Goal: Navigation & Orientation: Find specific page/section

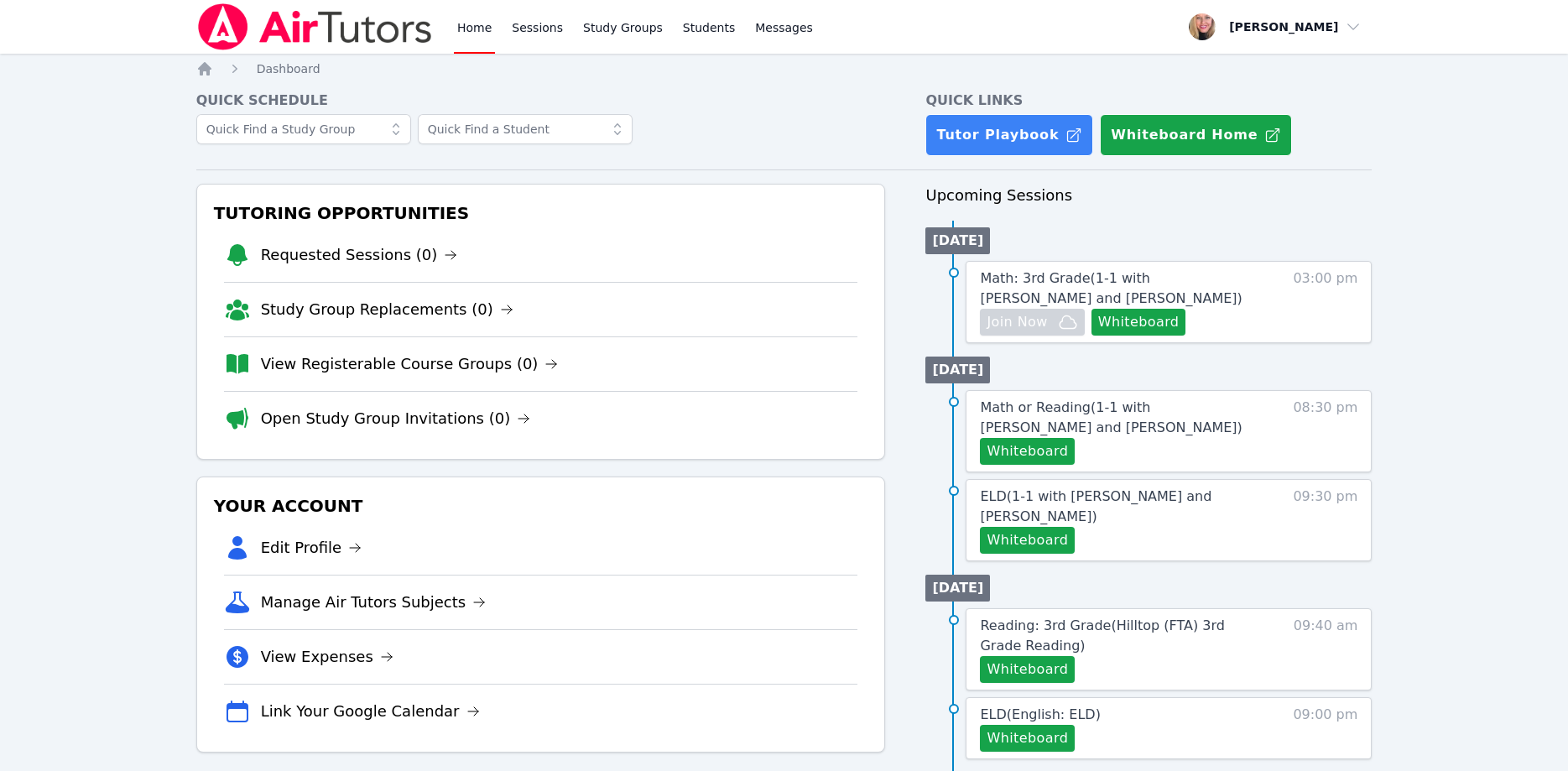
scroll to position [172, 0]
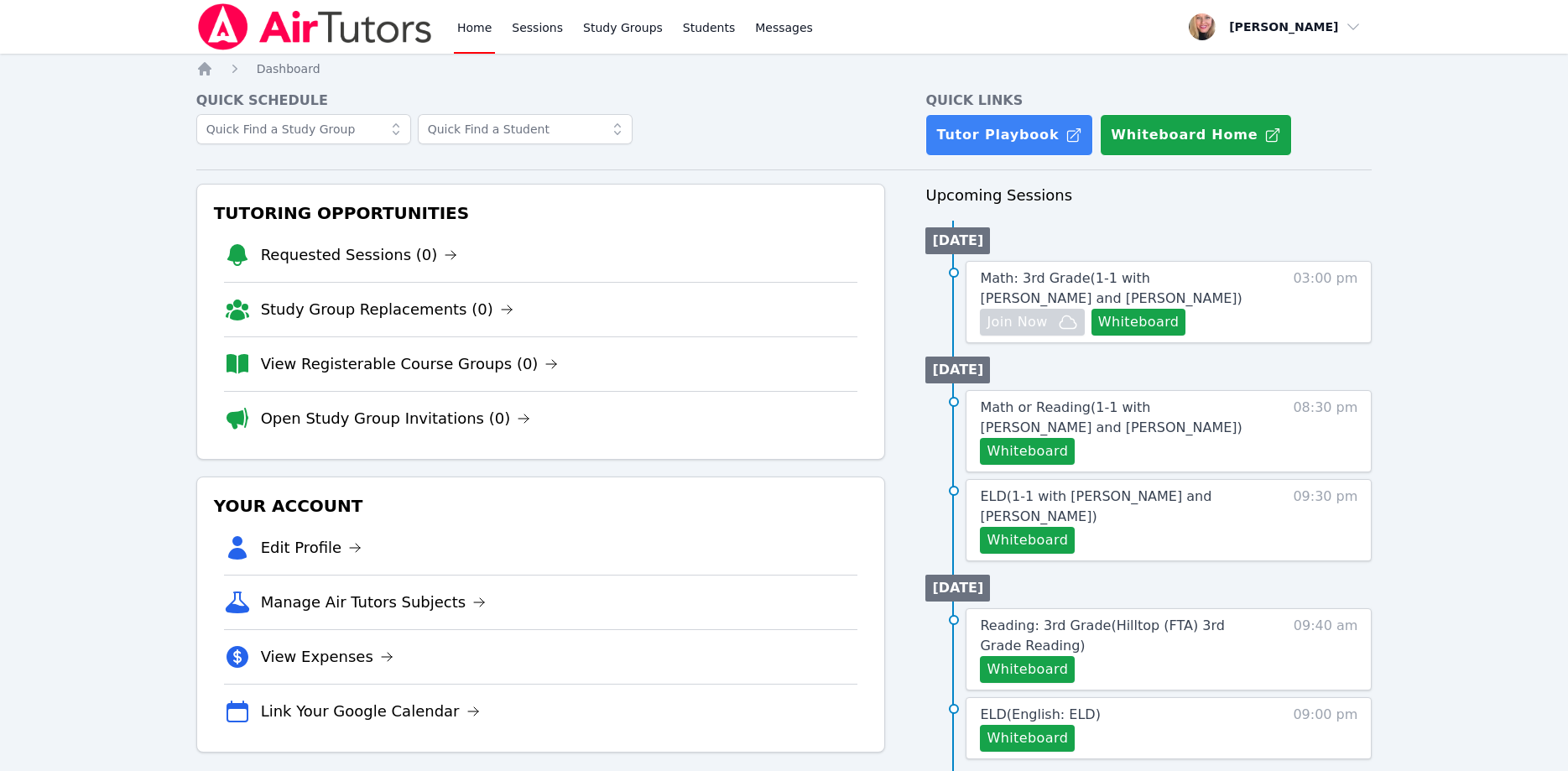
scroll to position [172, 0]
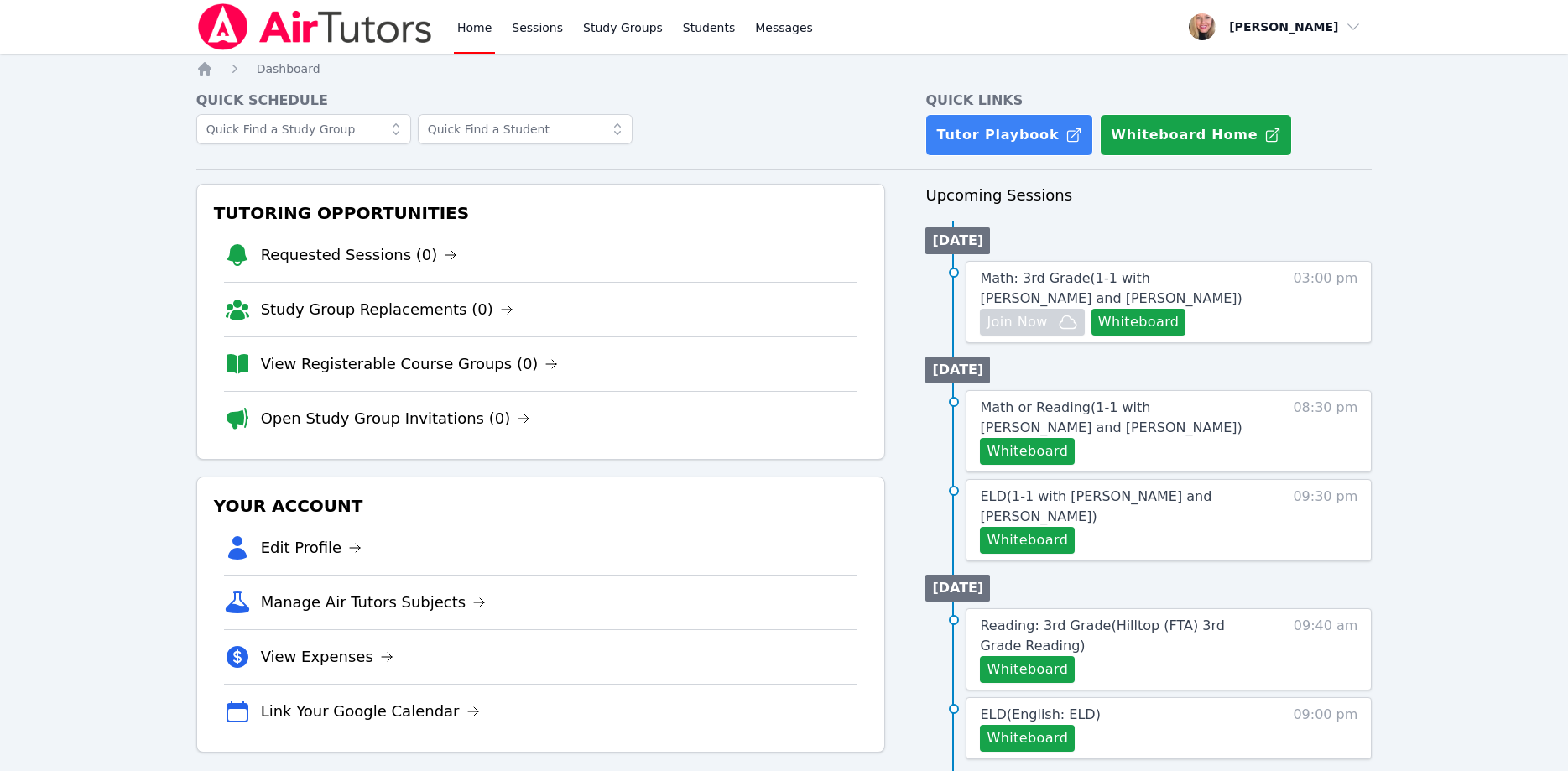
scroll to position [172, 0]
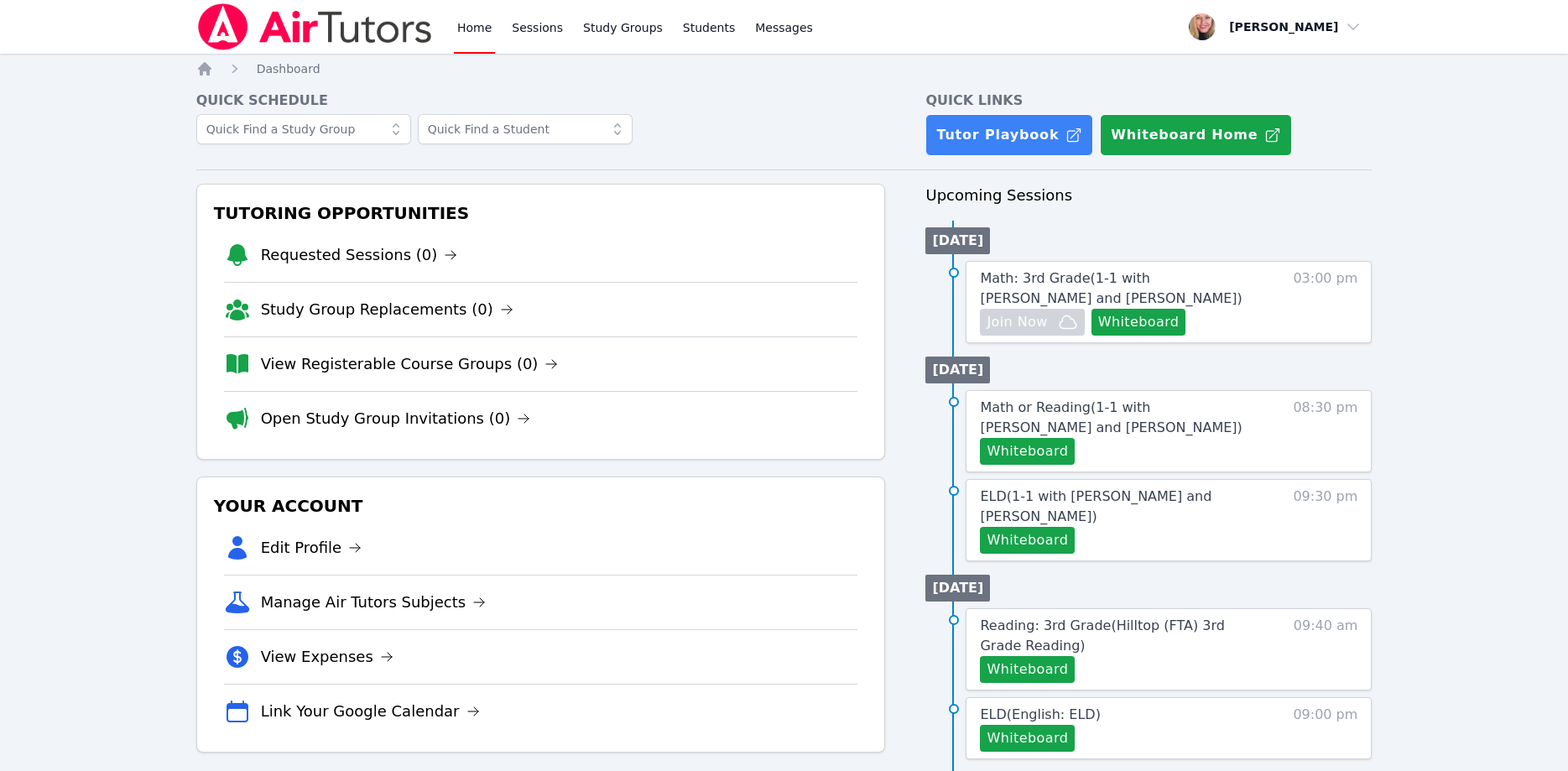
scroll to position [172, 0]
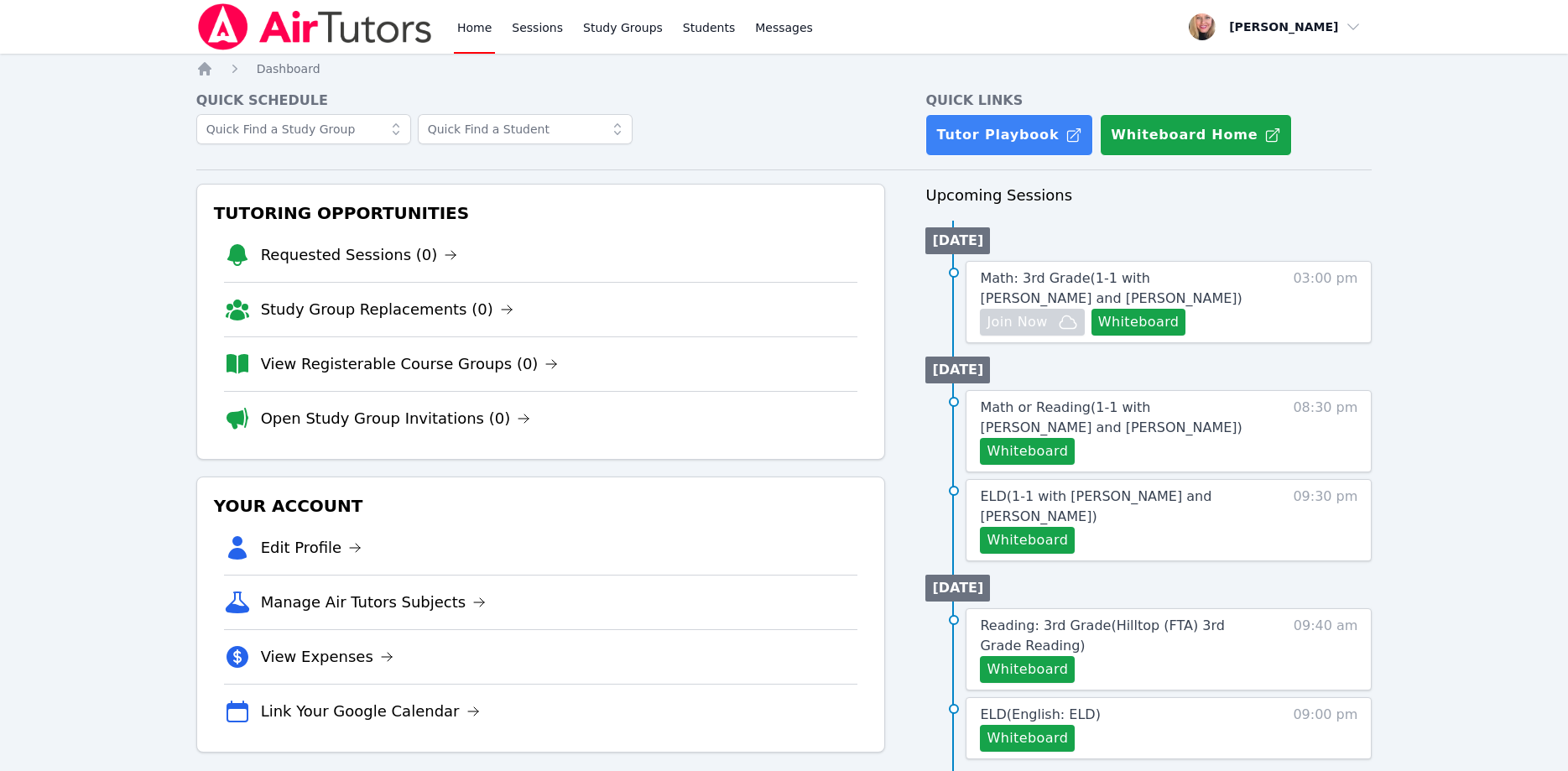
scroll to position [172, 0]
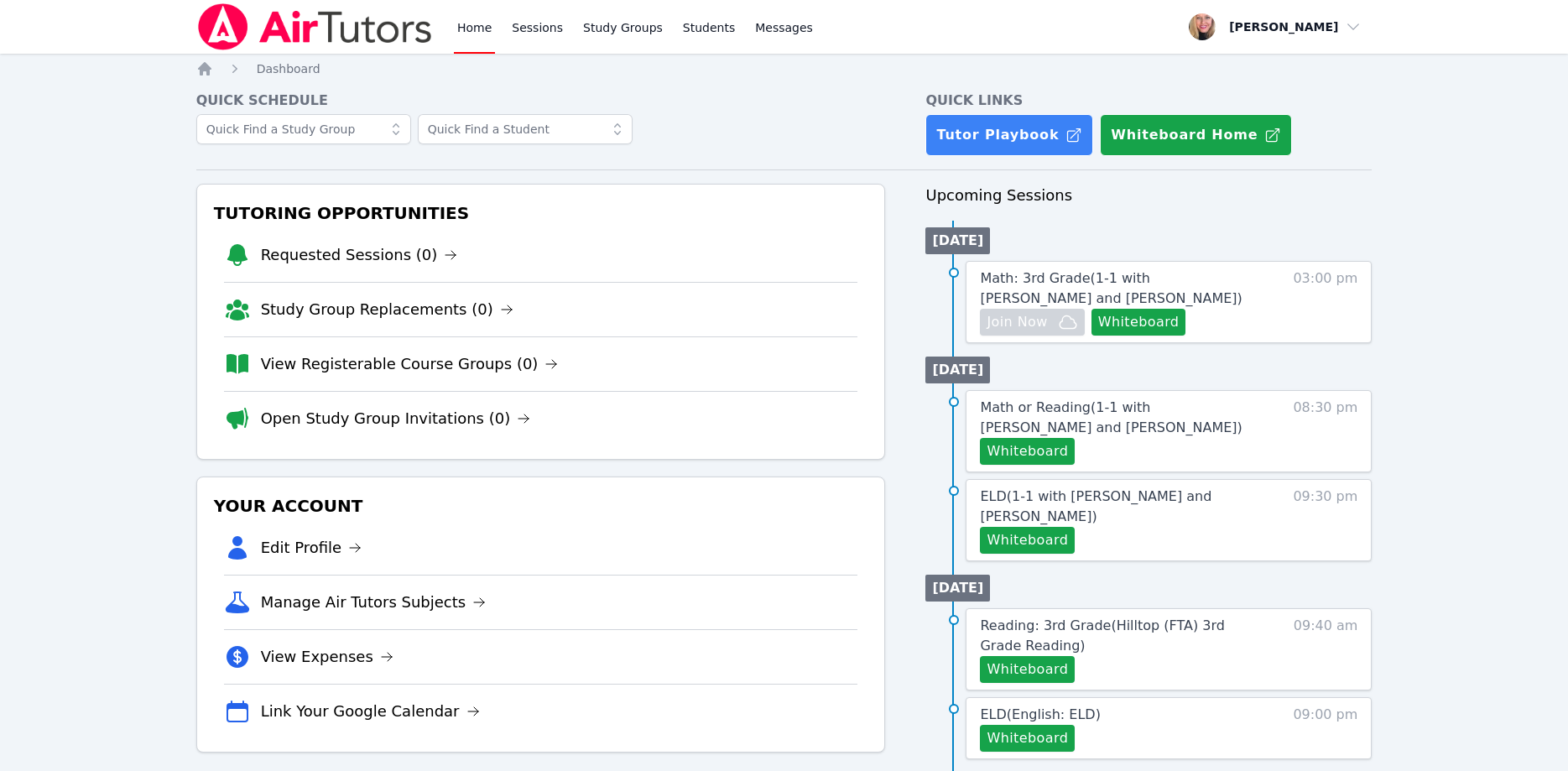
scroll to position [172, 0]
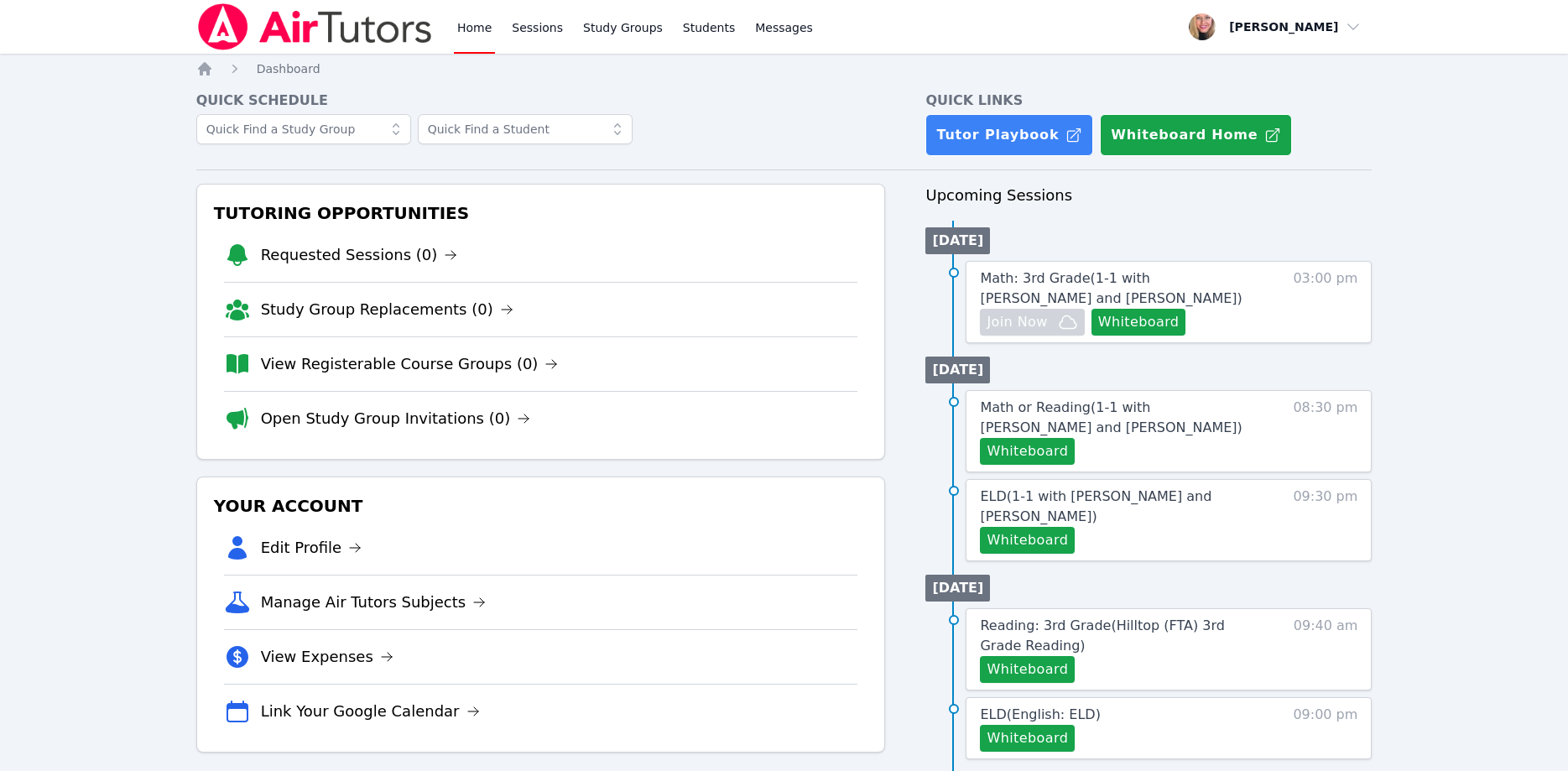
scroll to position [172, 0]
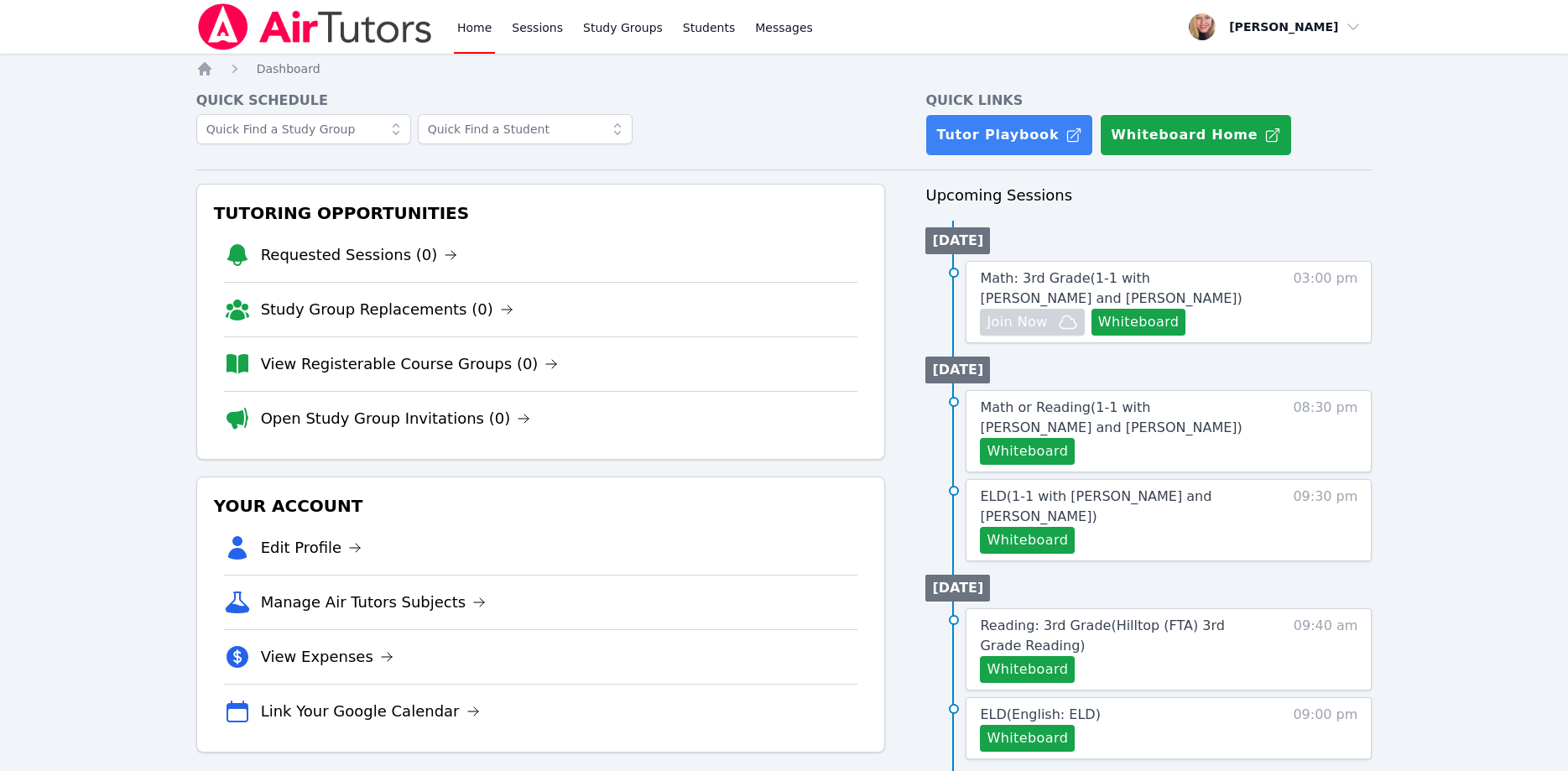
scroll to position [172, 0]
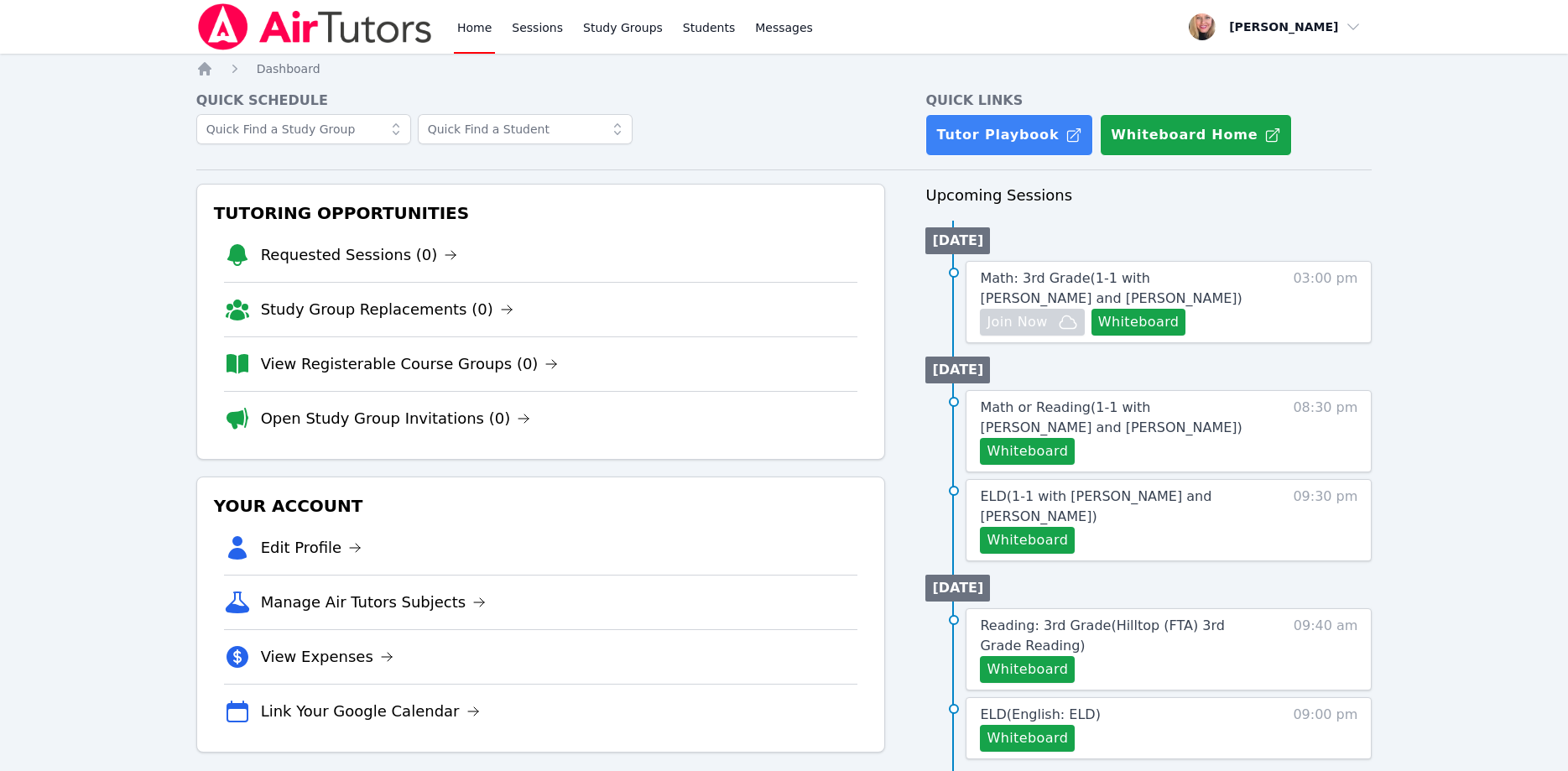
scroll to position [172, 0]
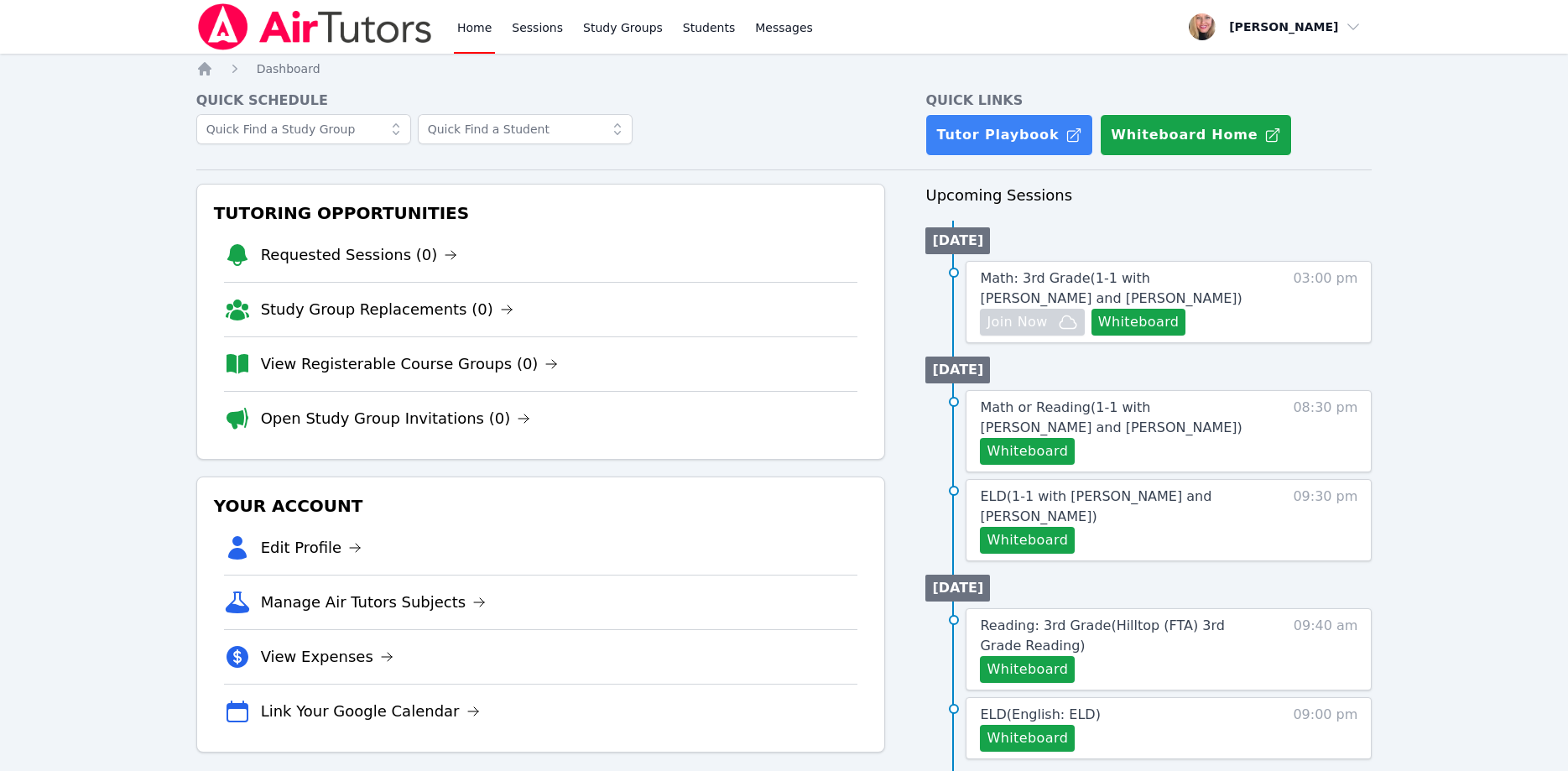
scroll to position [172, 0]
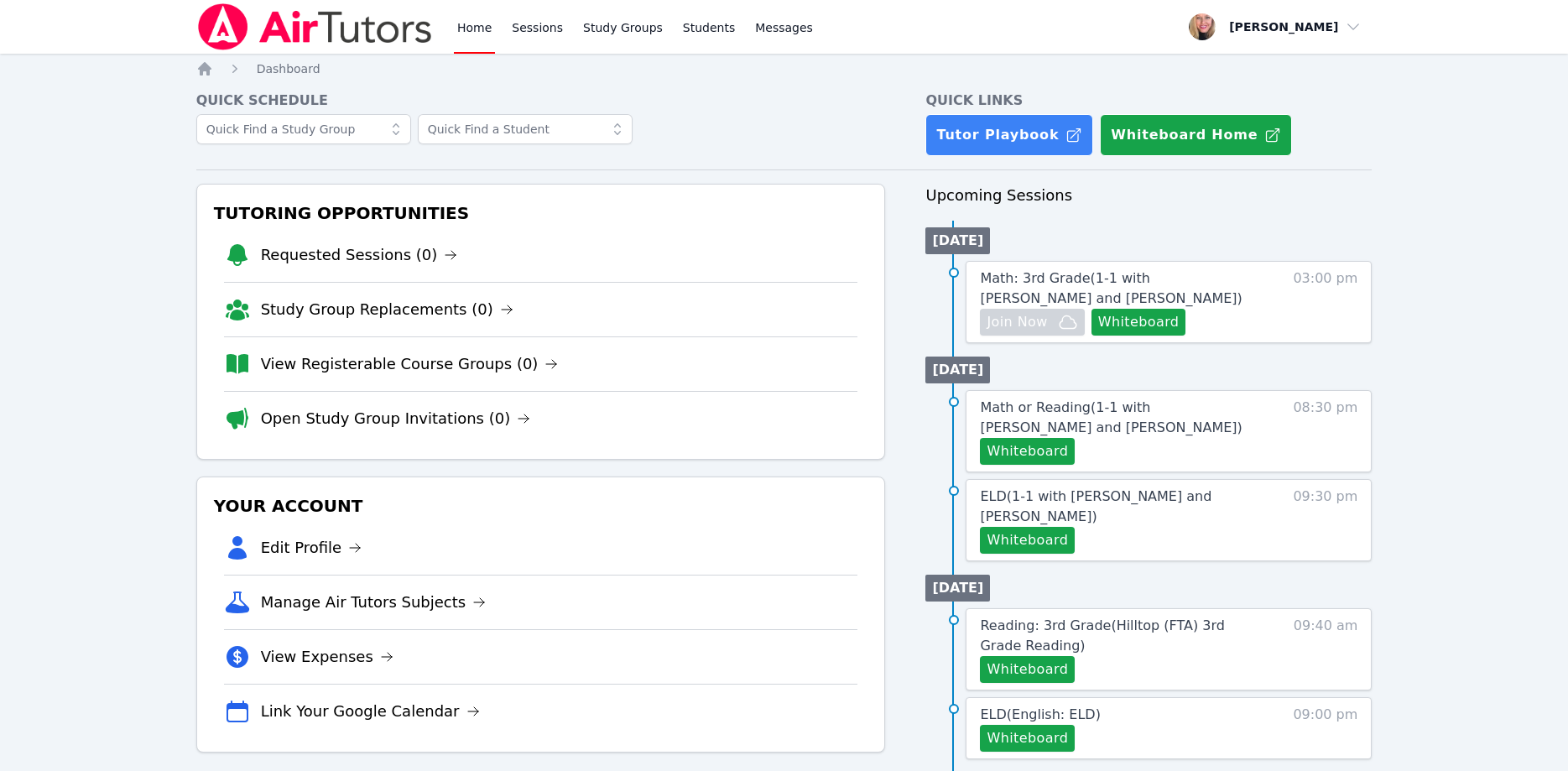
scroll to position [172, 0]
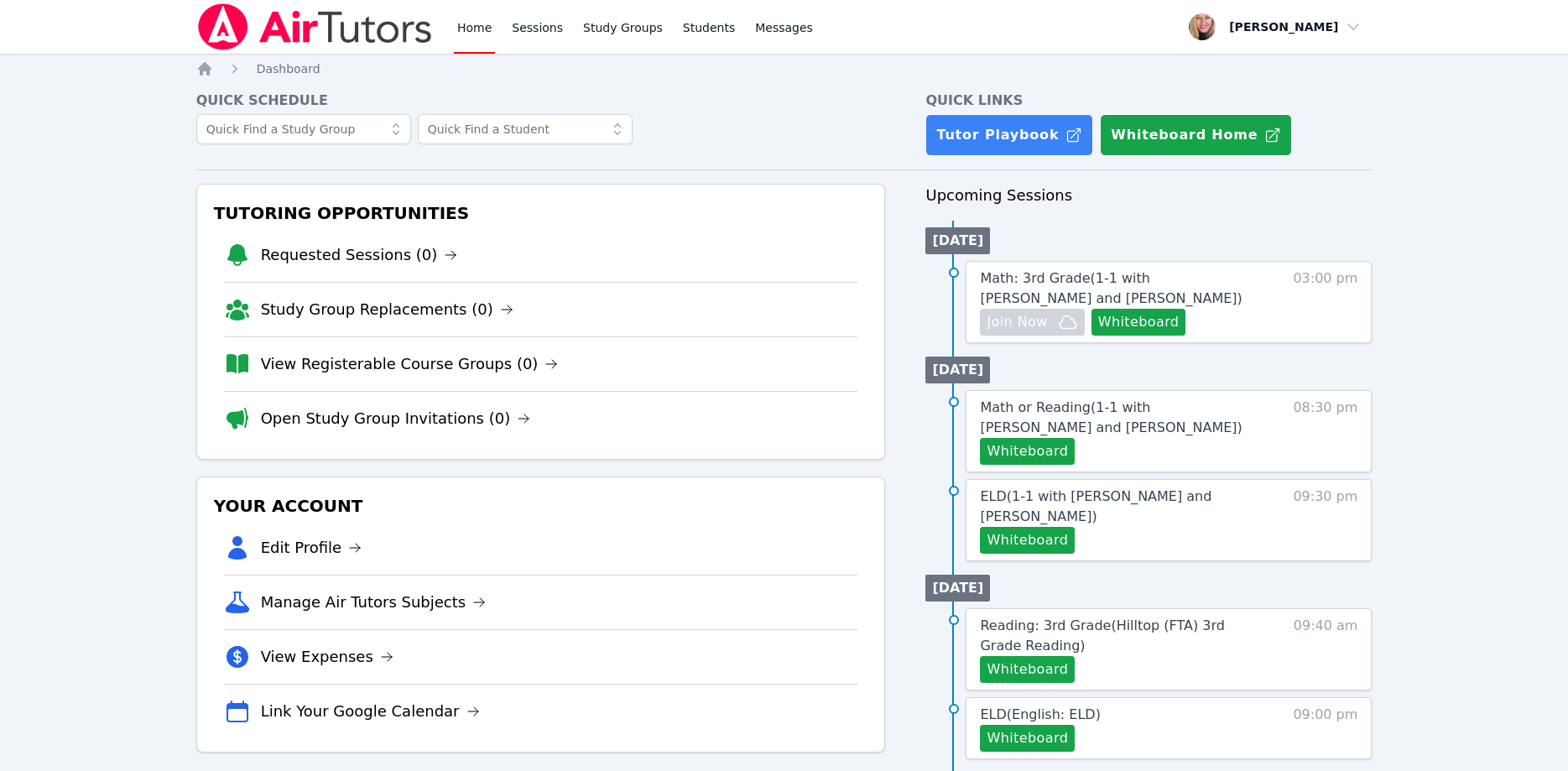
scroll to position [172, 0]
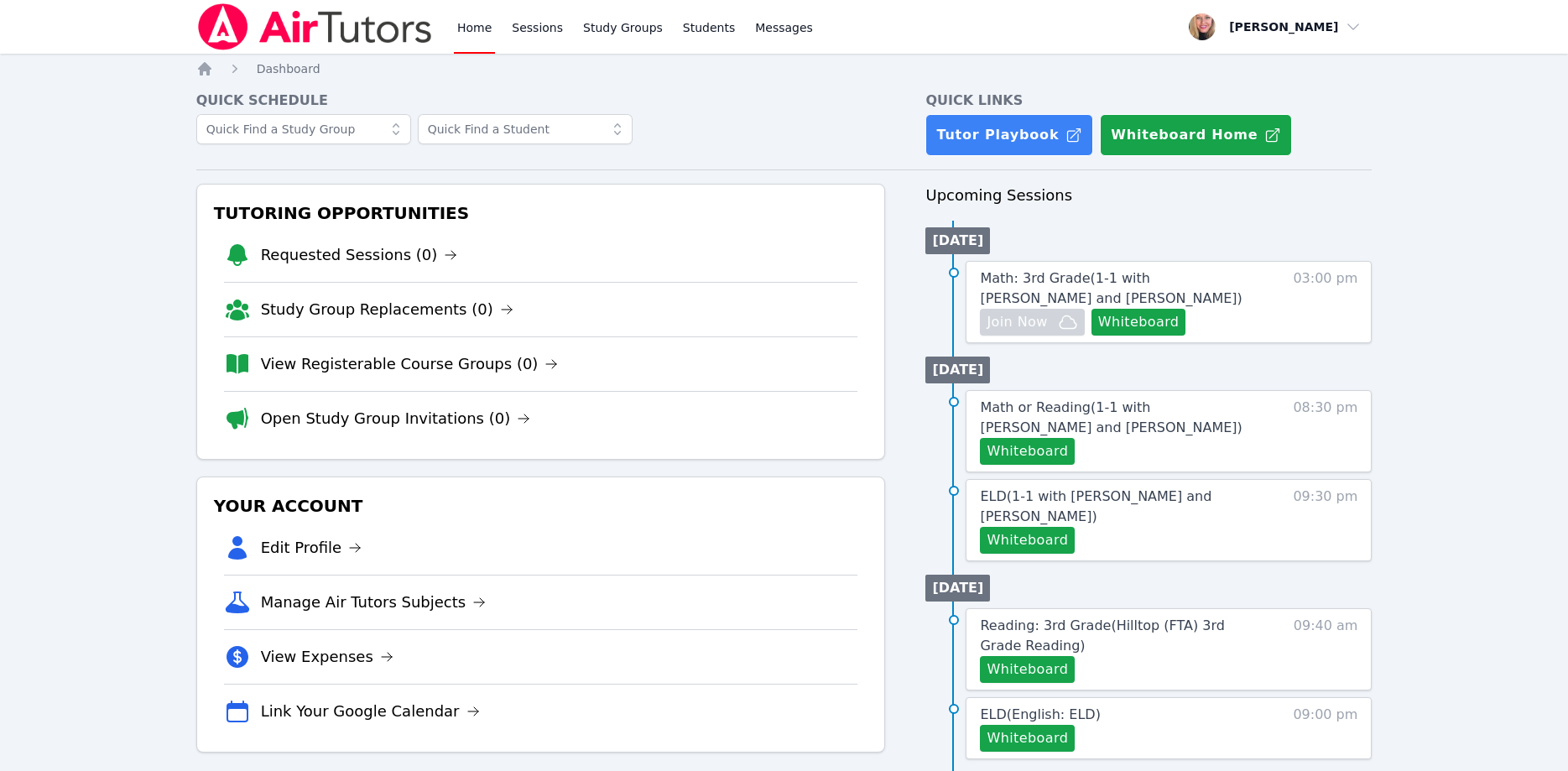
scroll to position [172, 0]
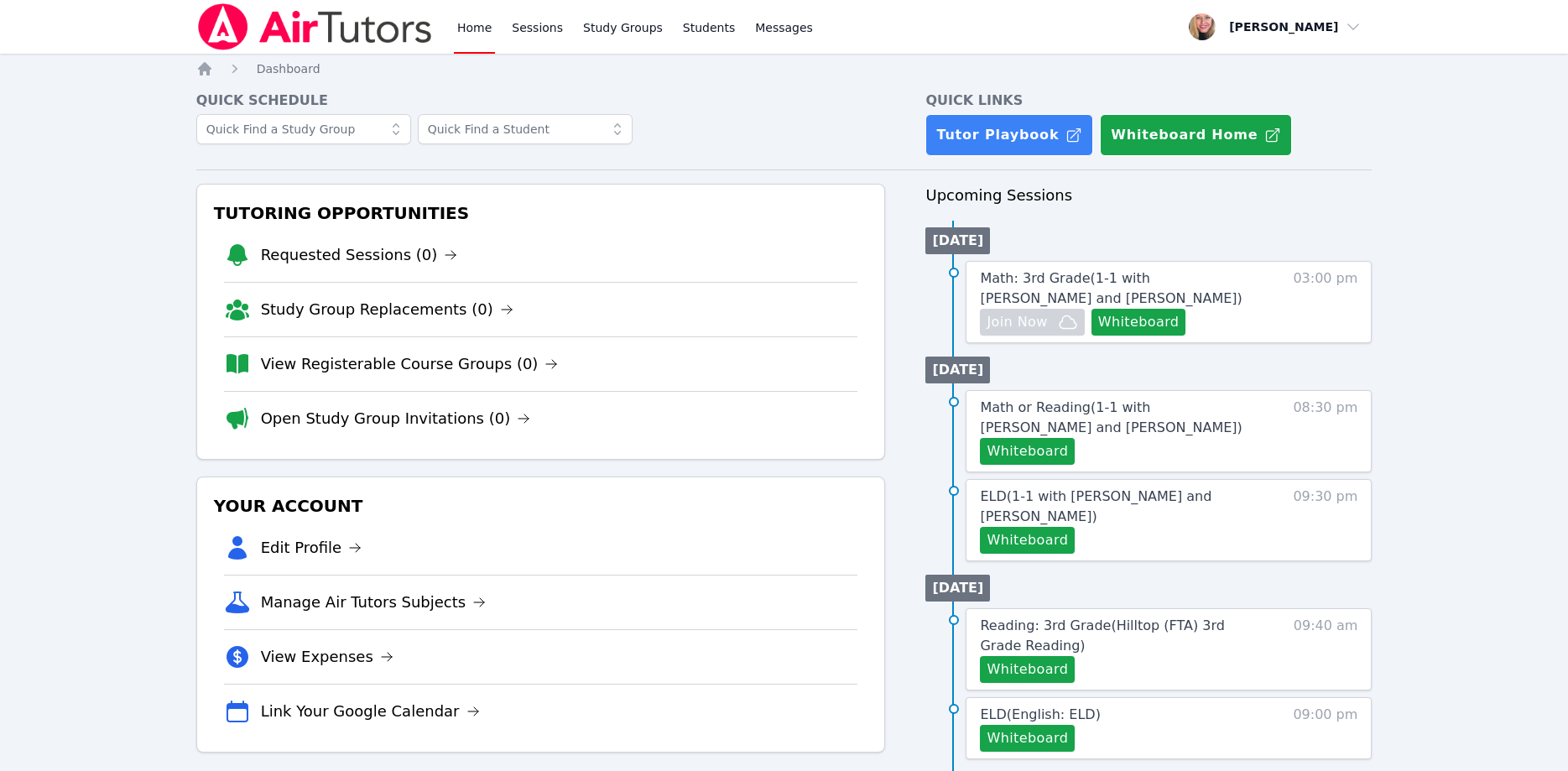
scroll to position [172, 0]
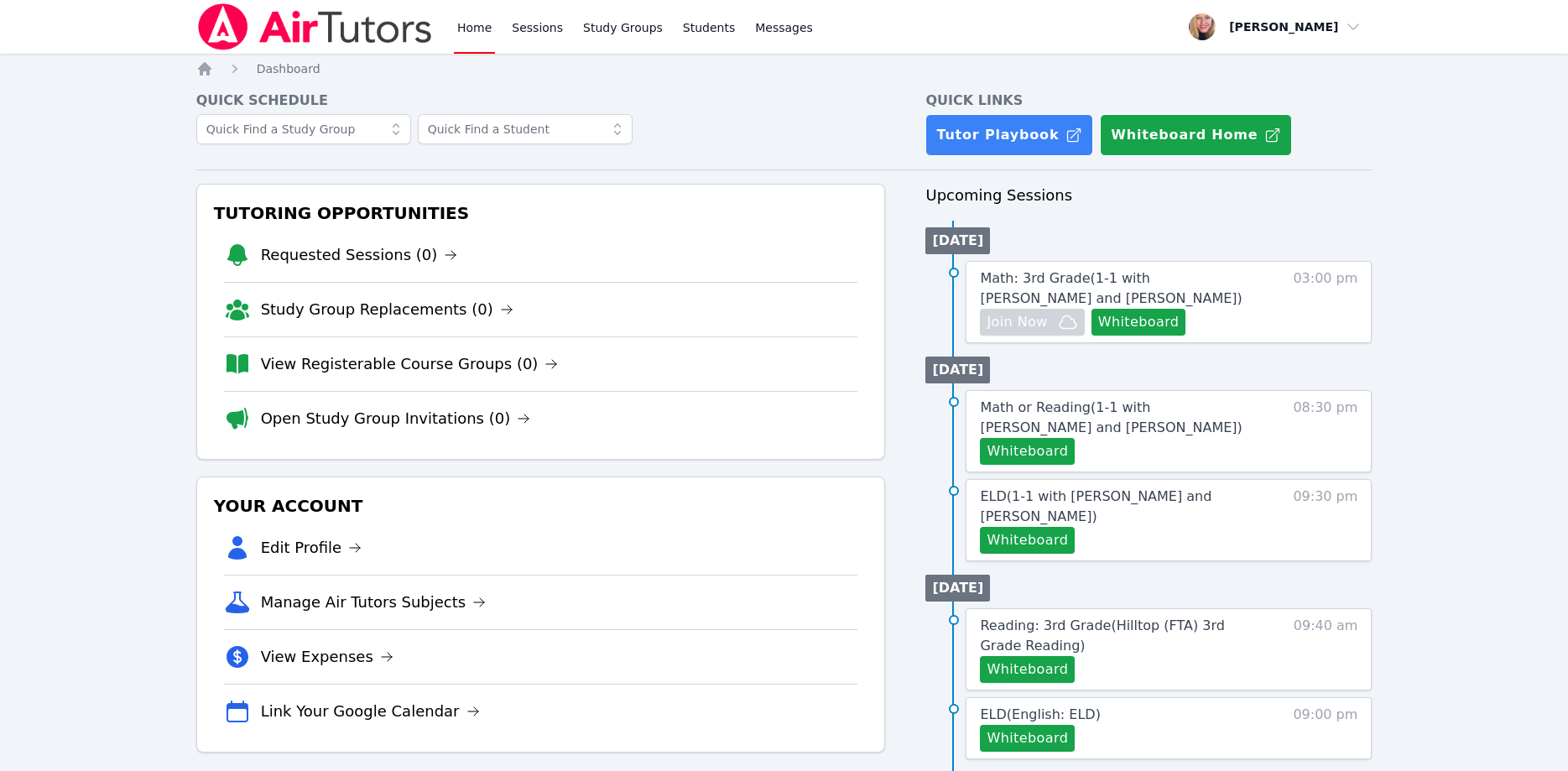
scroll to position [172, 0]
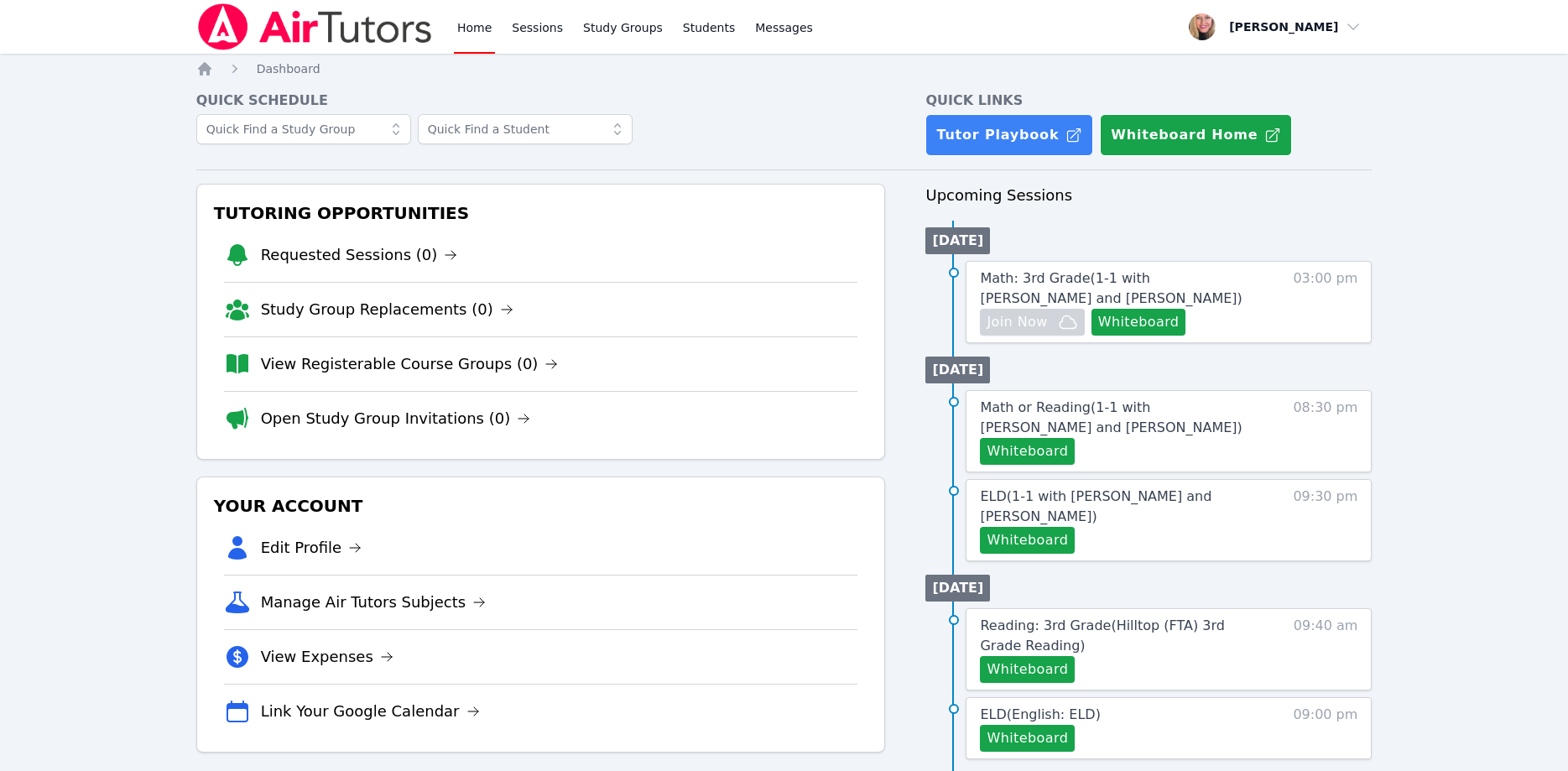
scroll to position [172, 0]
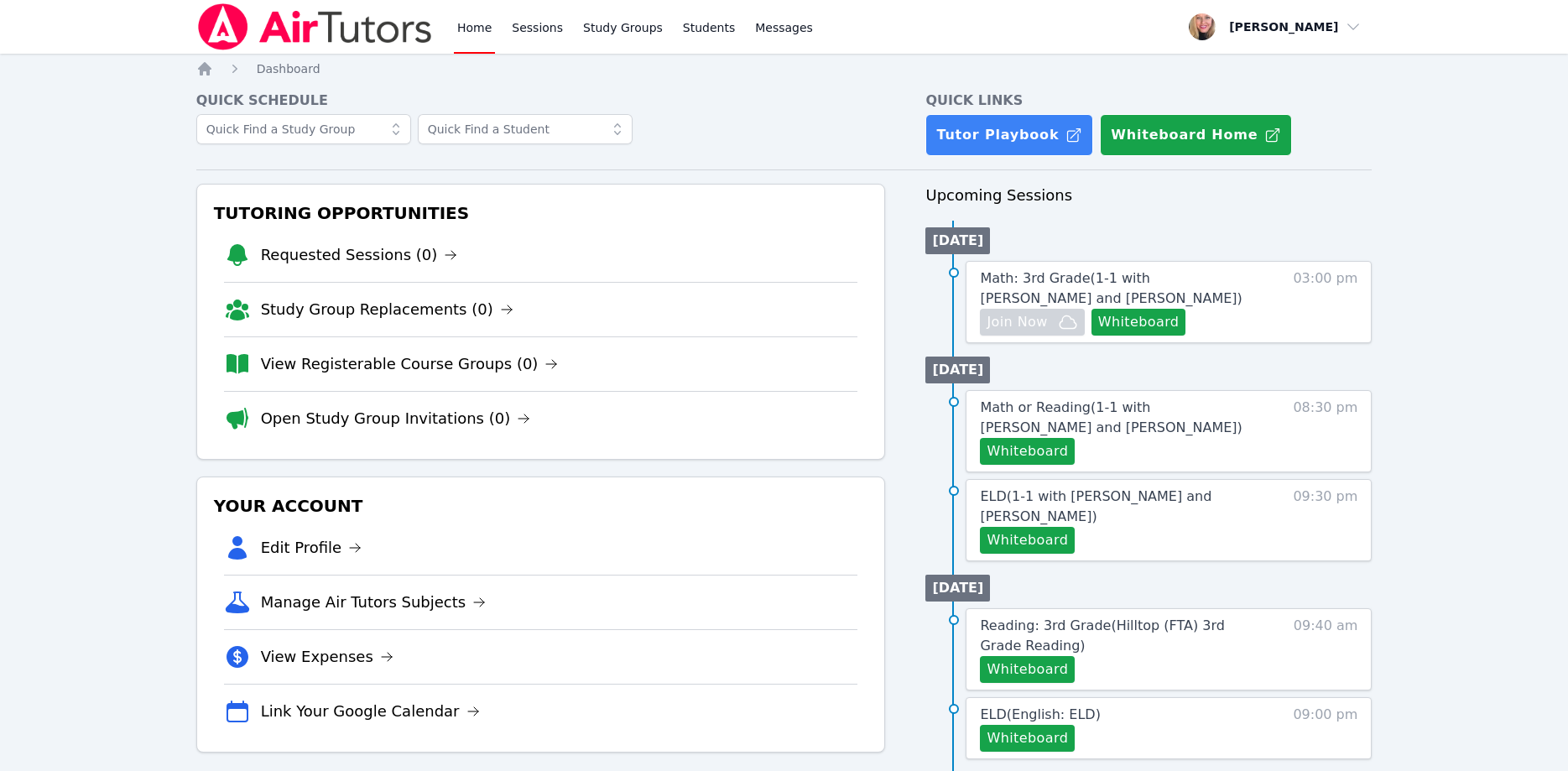
scroll to position [172, 0]
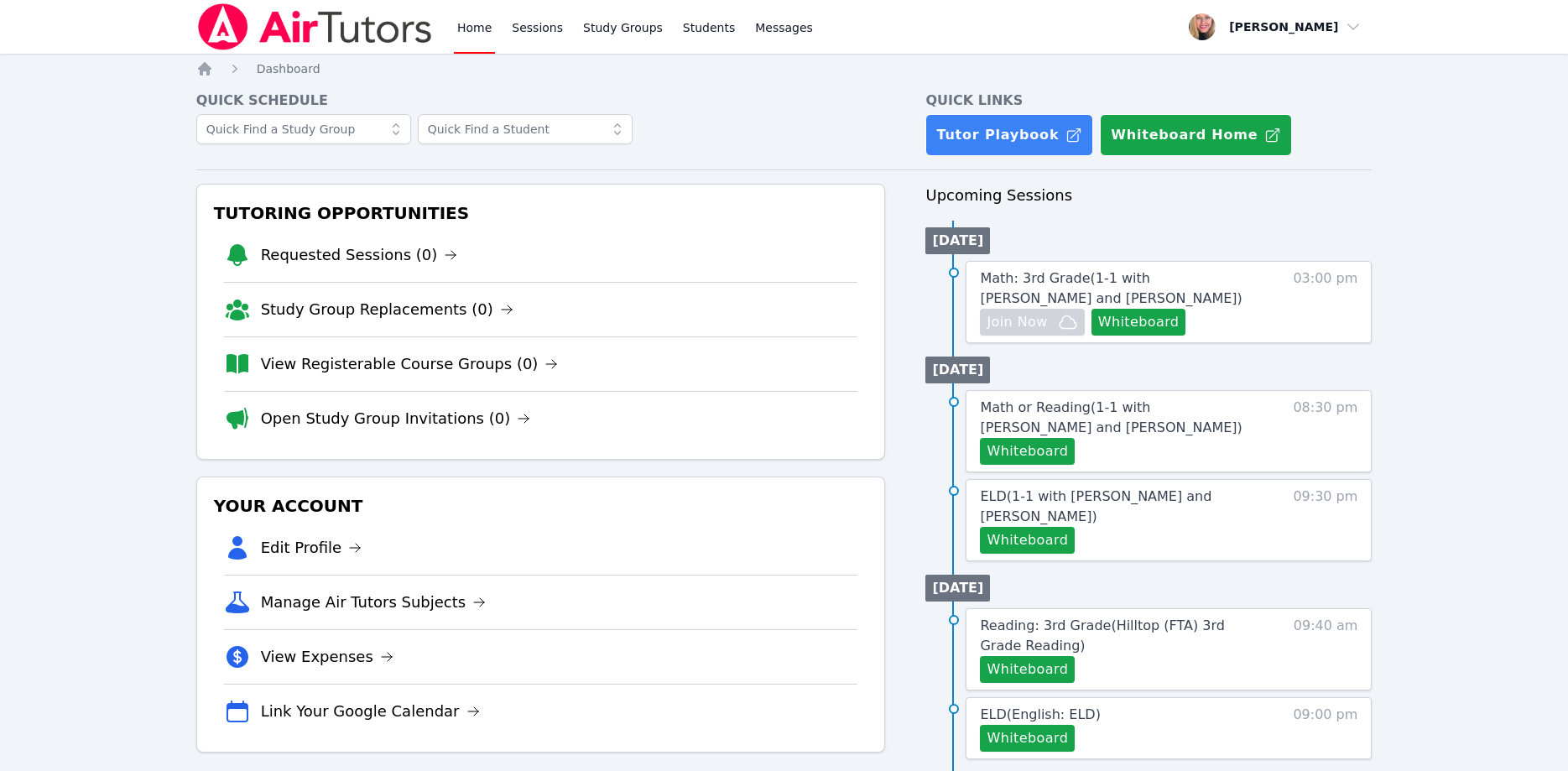
scroll to position [172, 0]
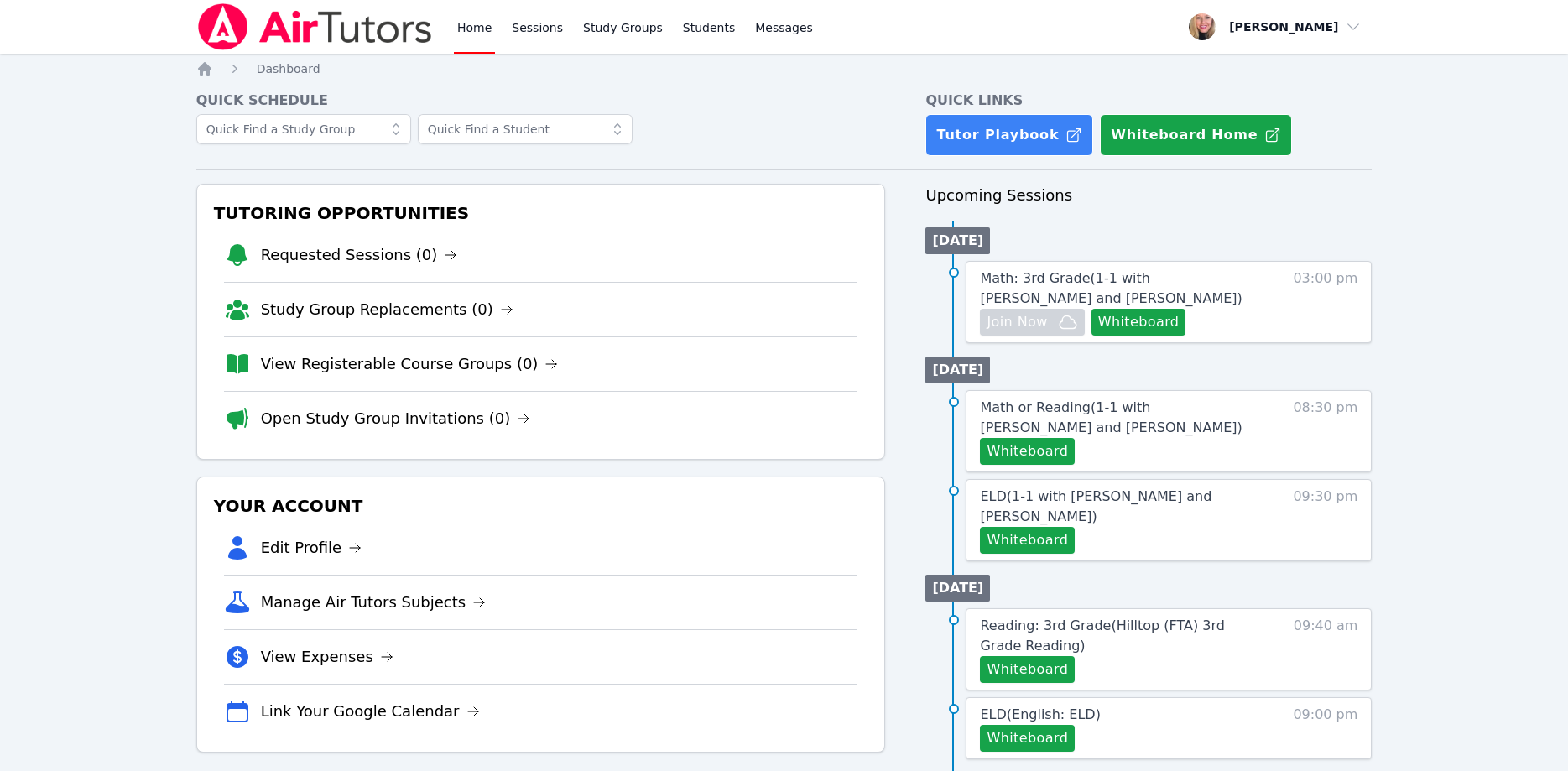
scroll to position [172, 0]
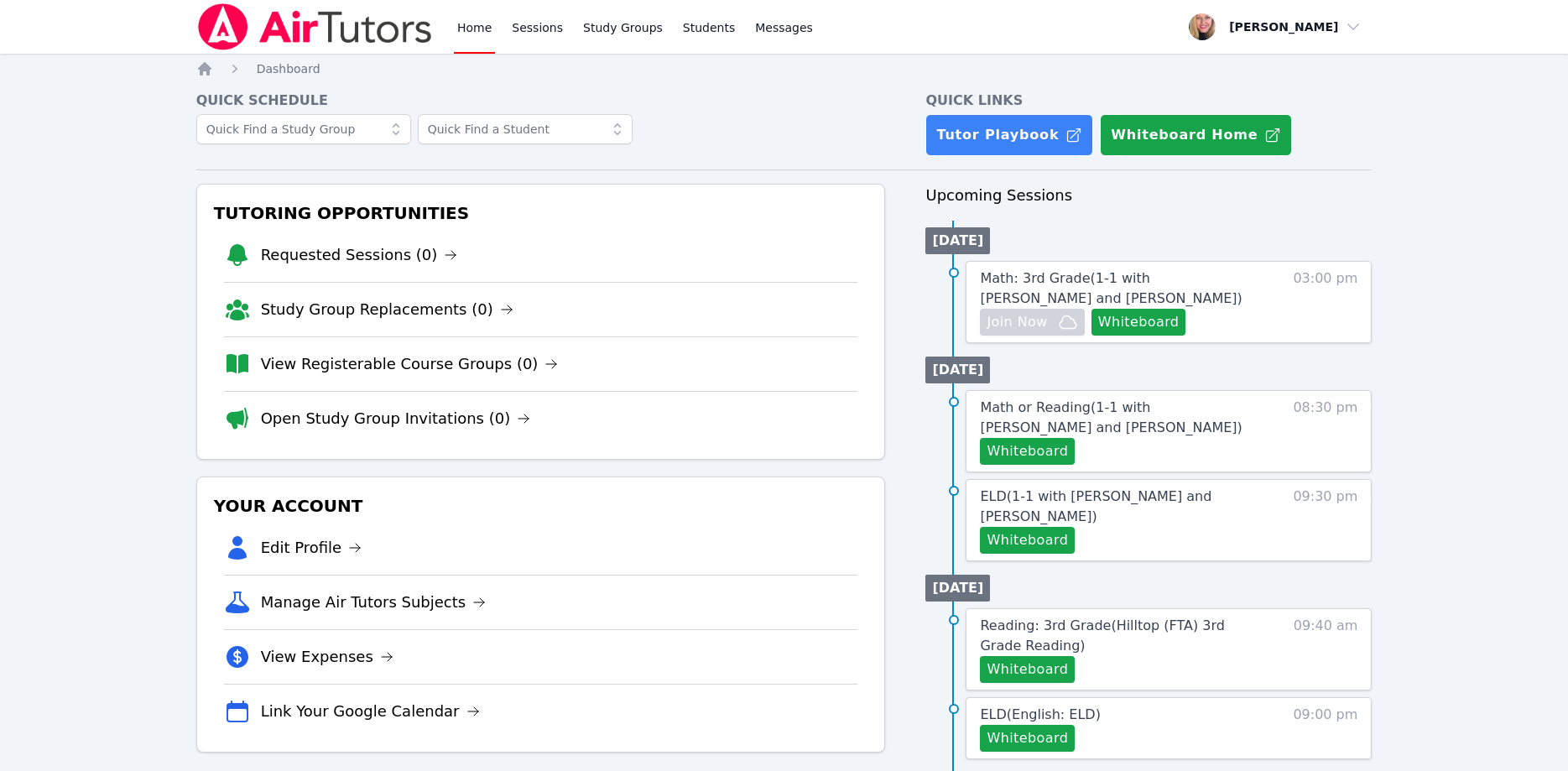
scroll to position [172, 0]
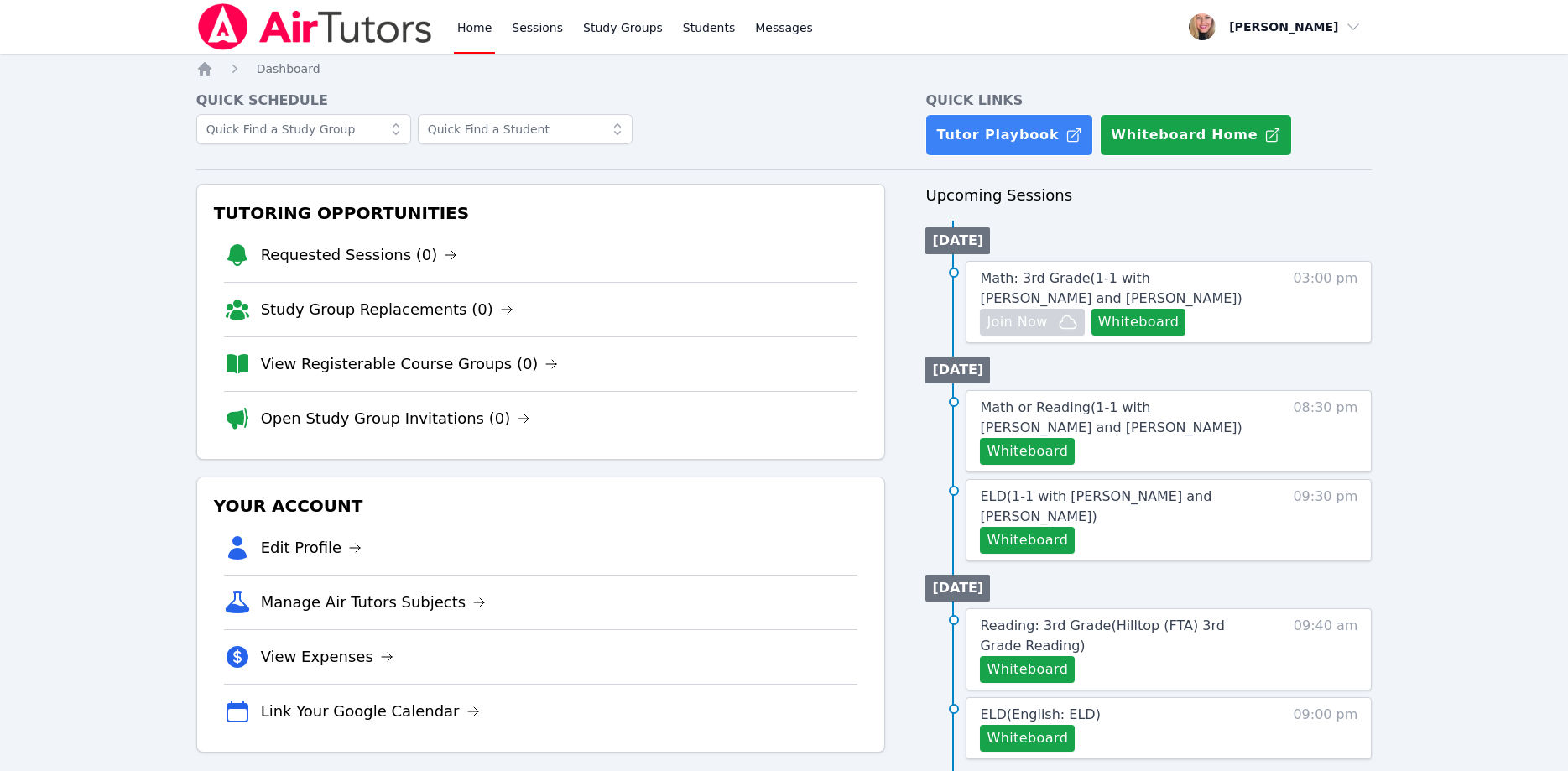
scroll to position [172, 0]
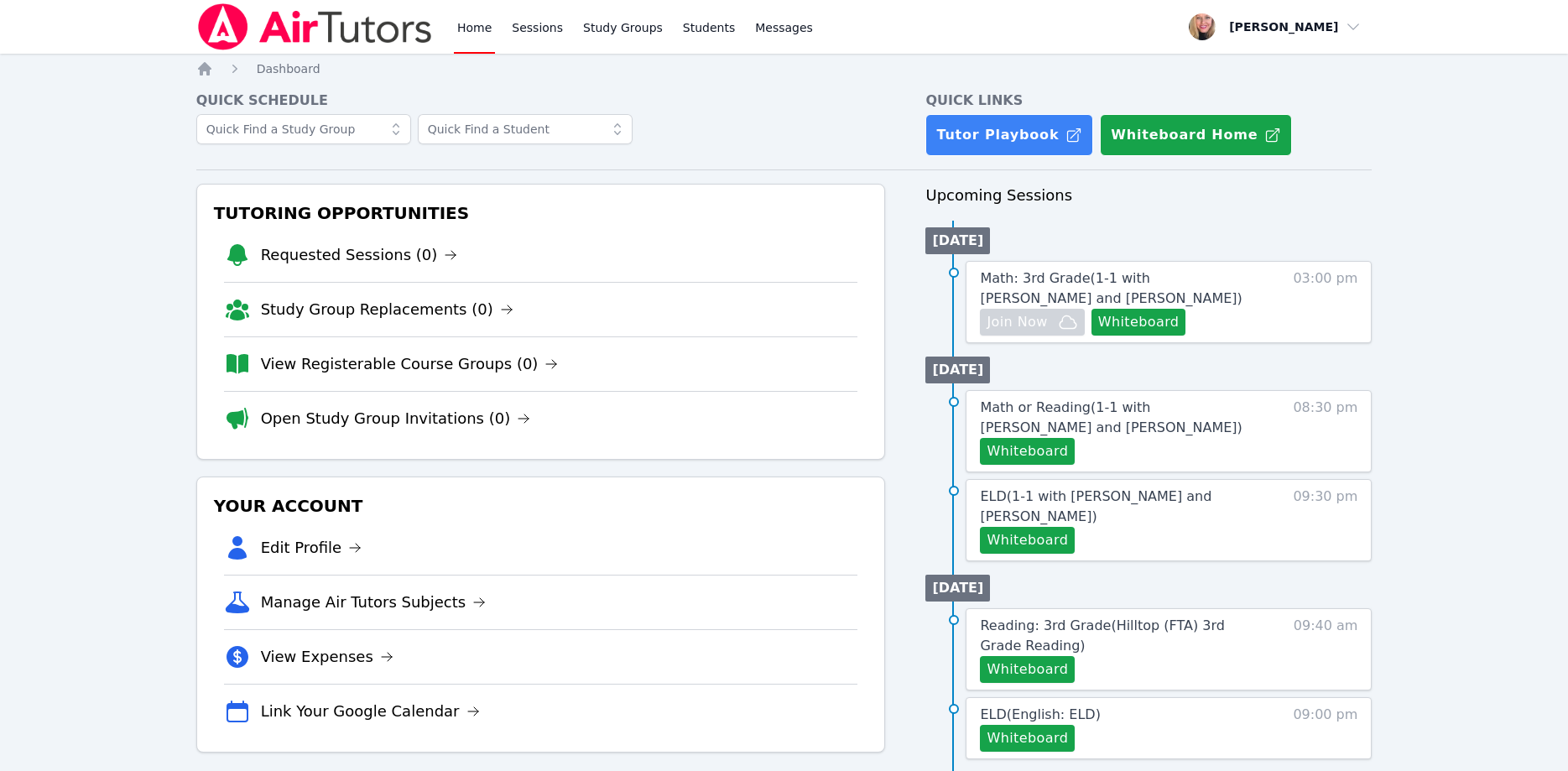
scroll to position [172, 0]
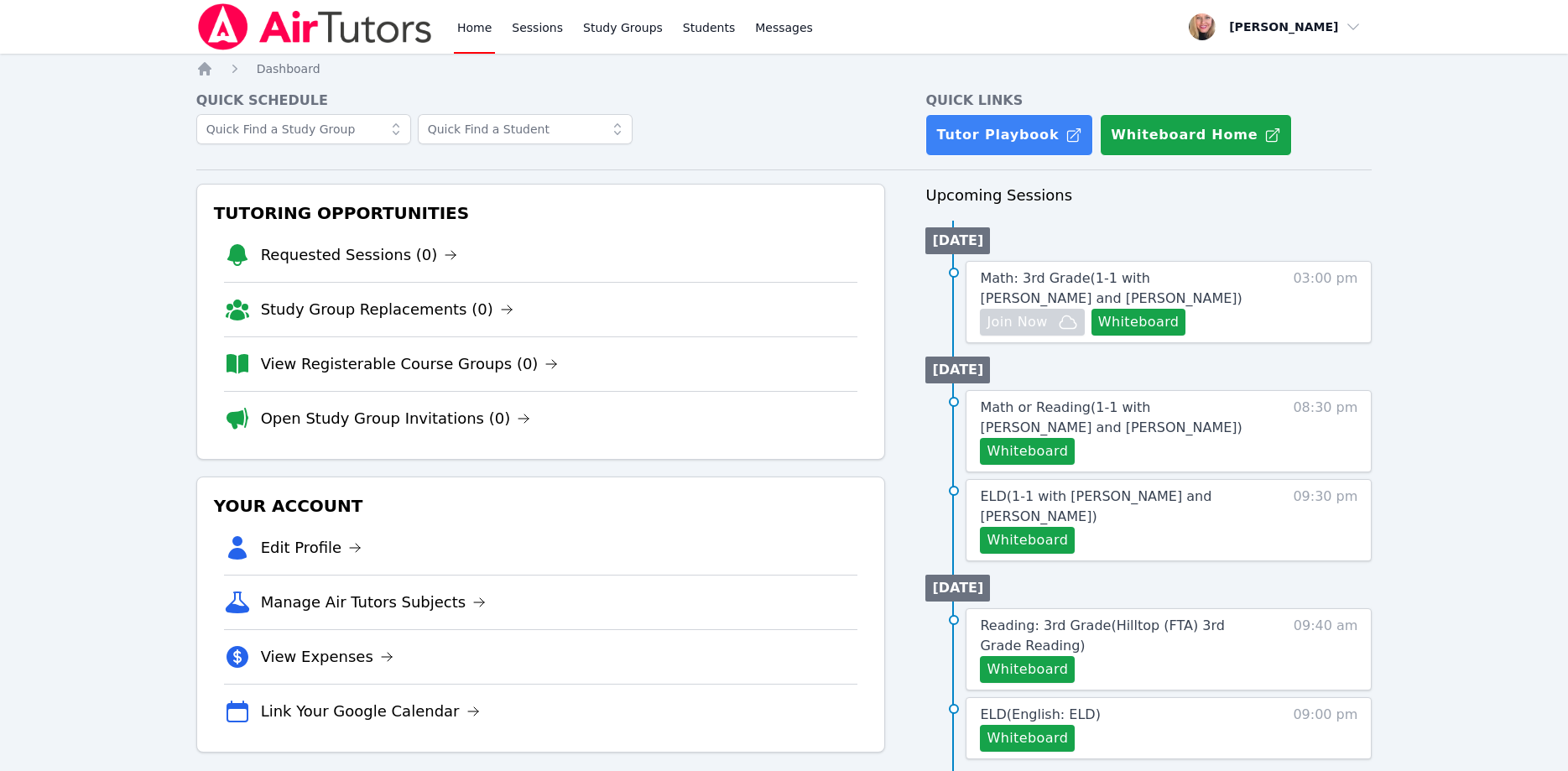
scroll to position [172, 0]
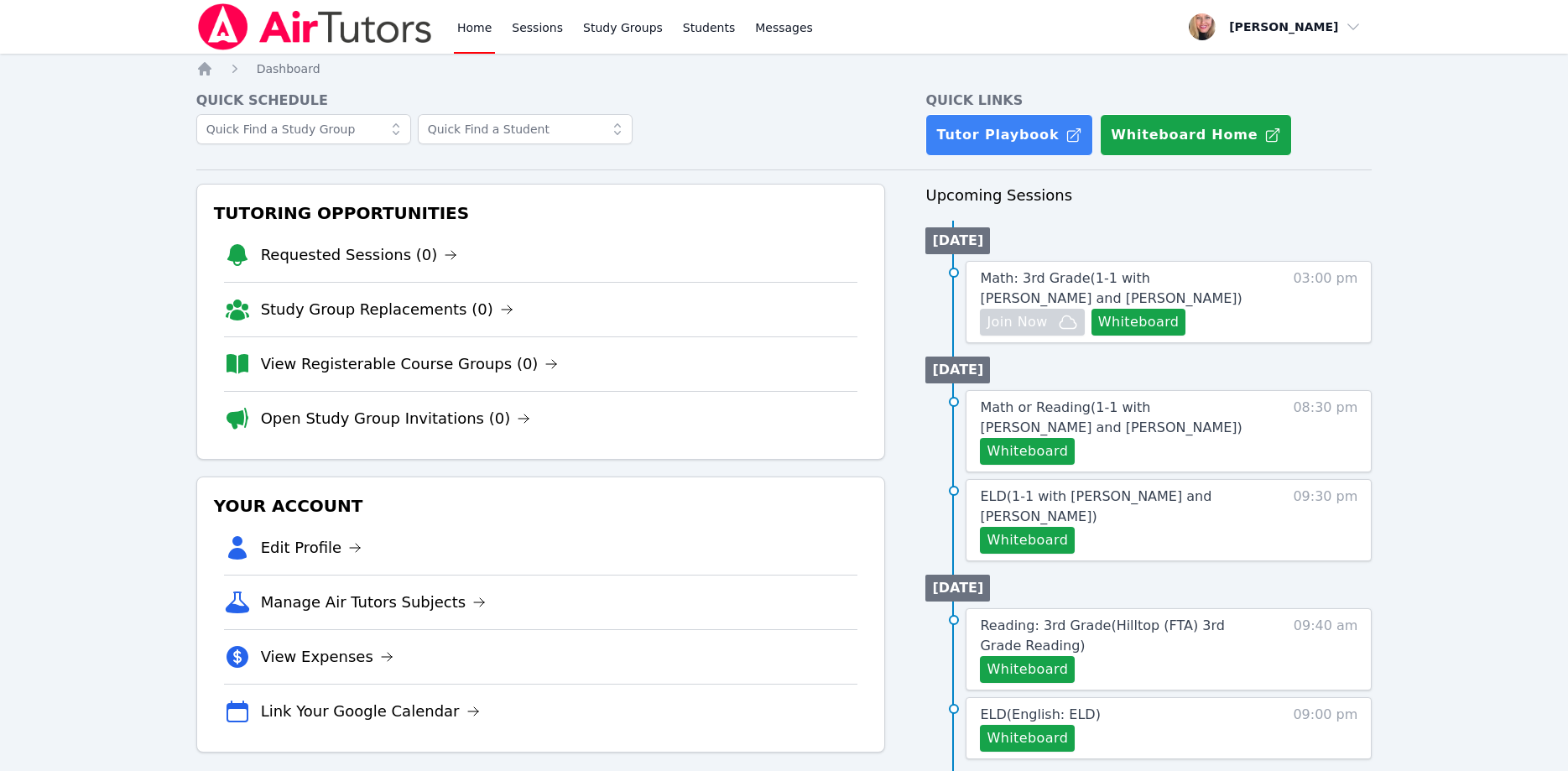
scroll to position [172, 0]
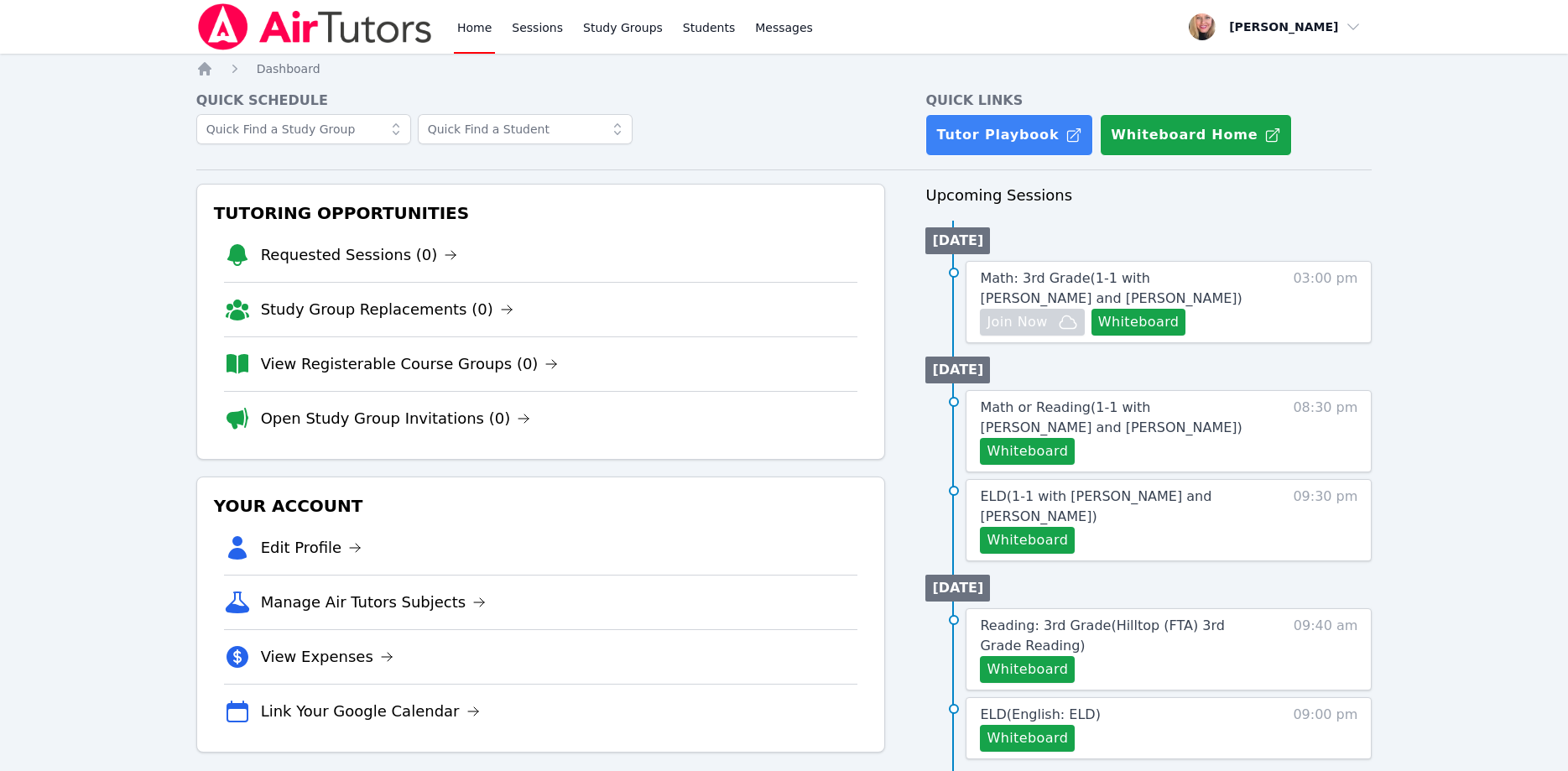
scroll to position [172, 0]
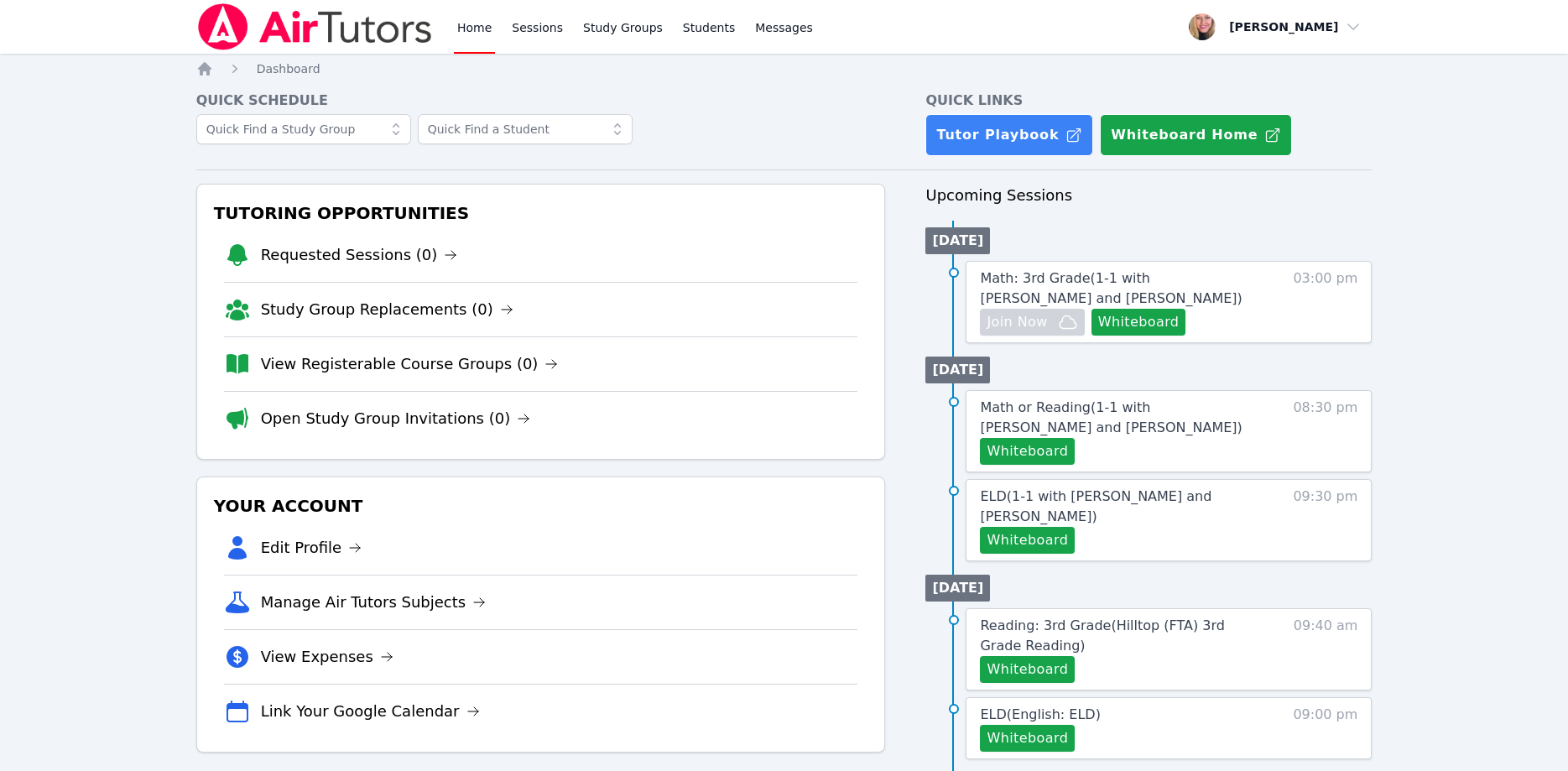
scroll to position [172, 0]
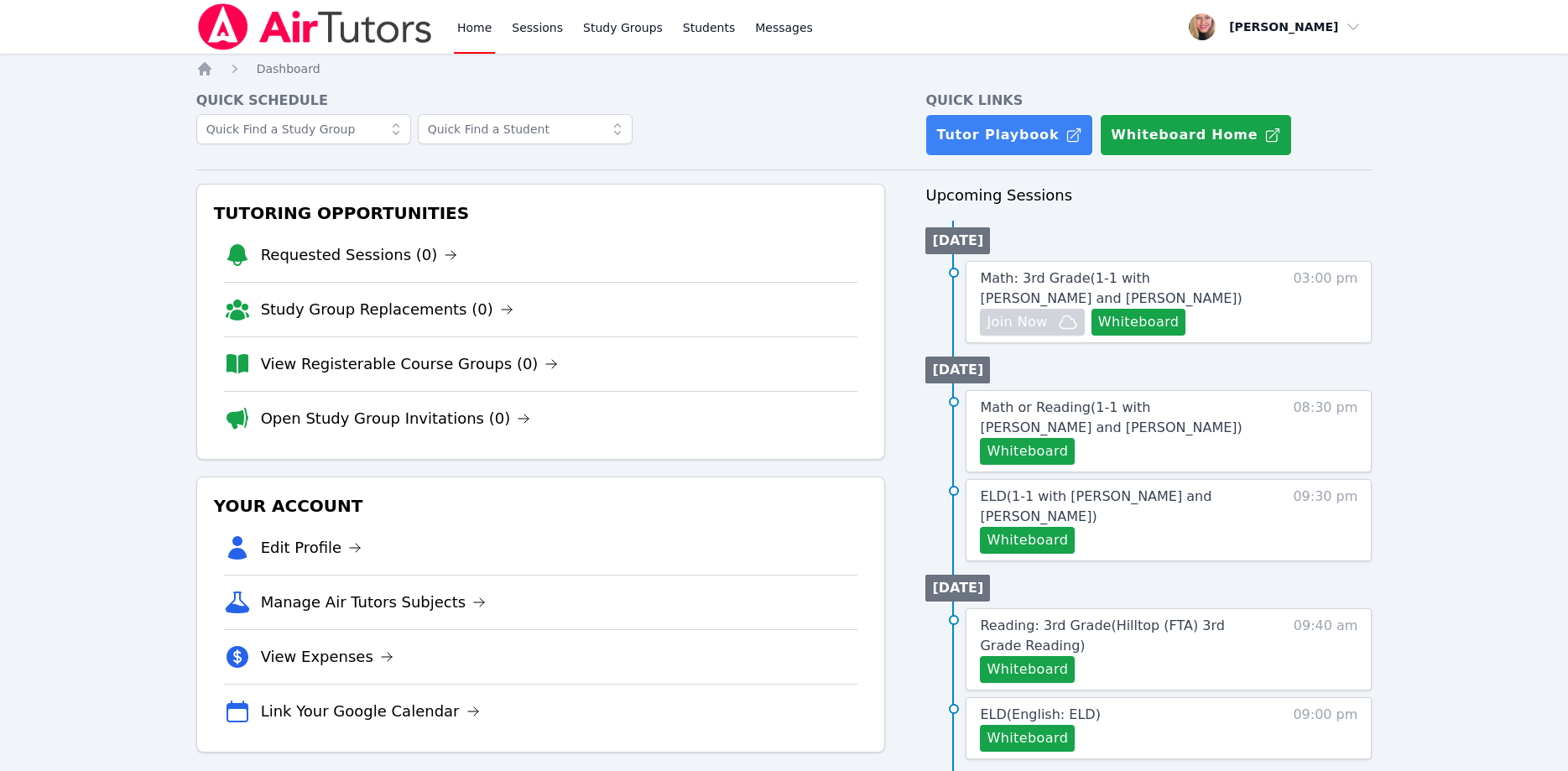
scroll to position [172, 0]
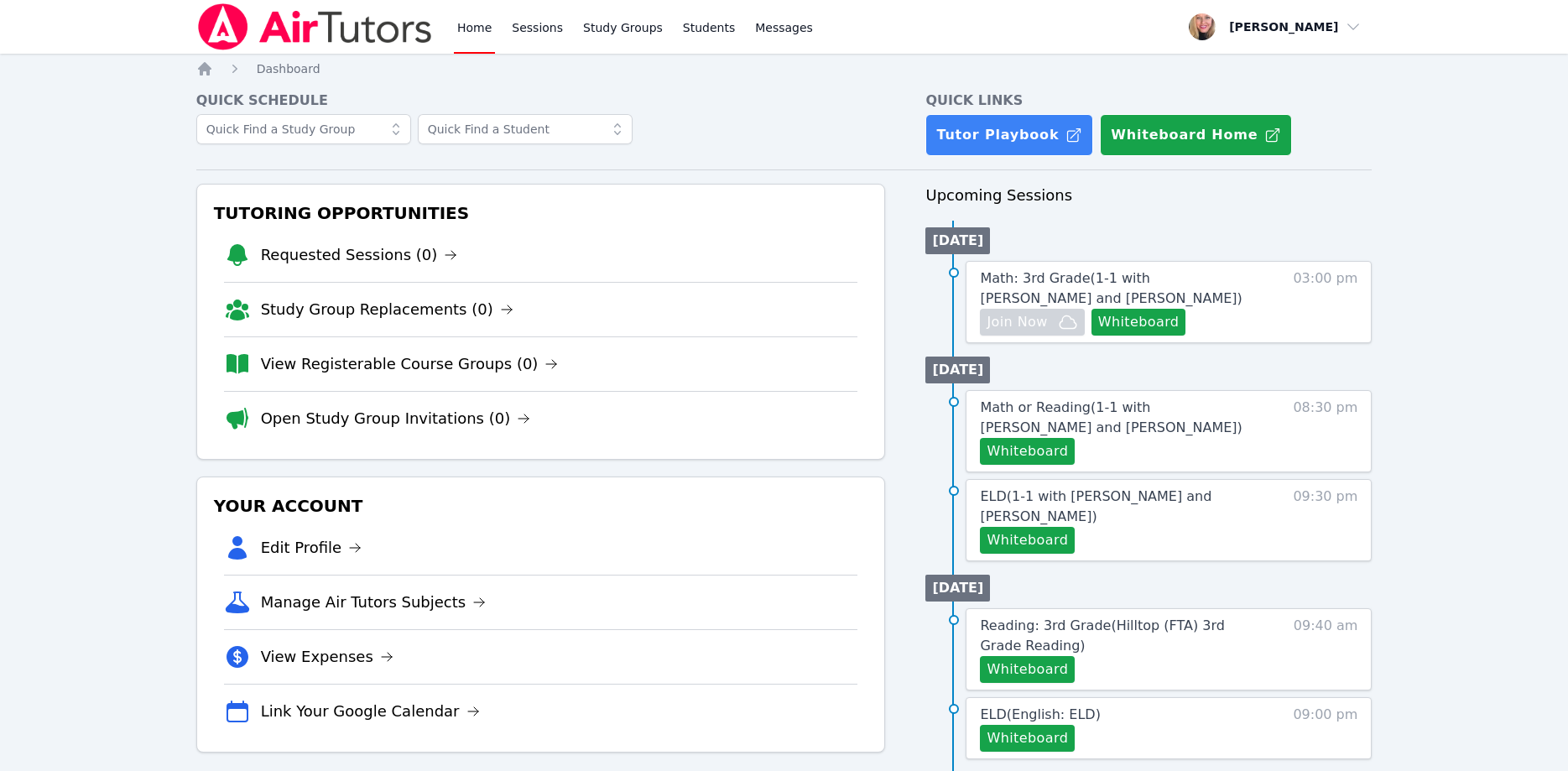
scroll to position [172, 0]
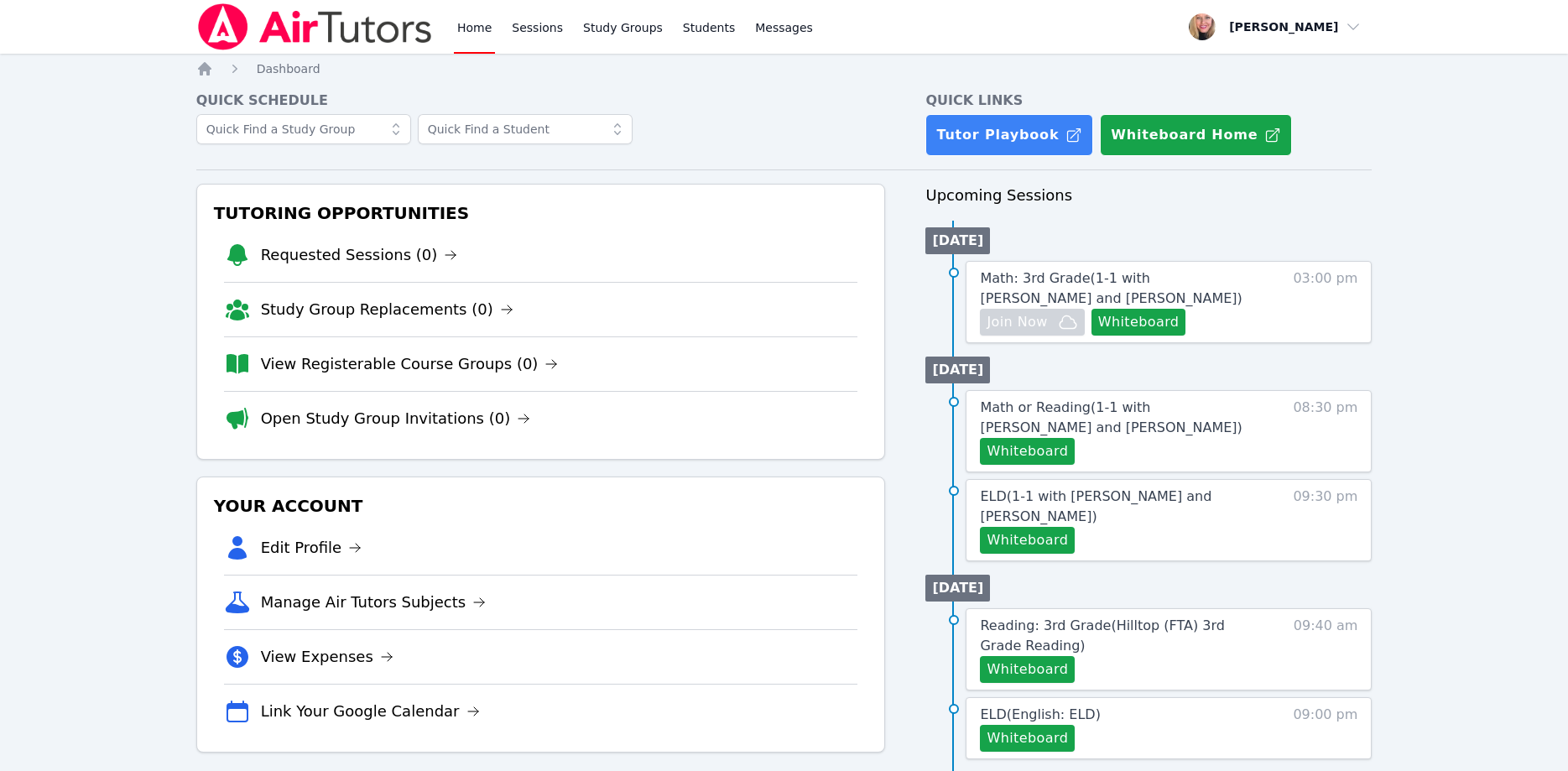
scroll to position [172, 0]
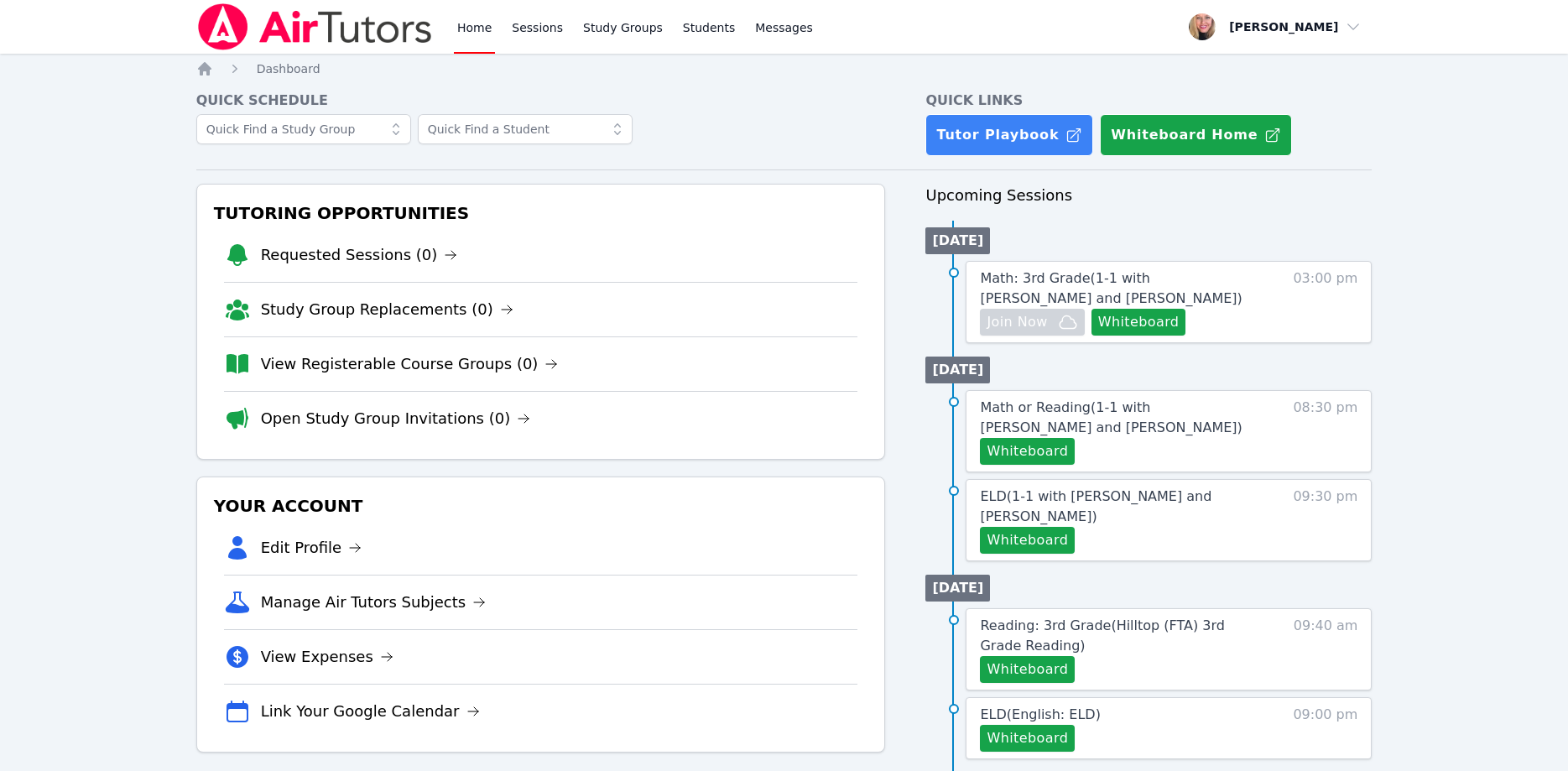
scroll to position [172, 0]
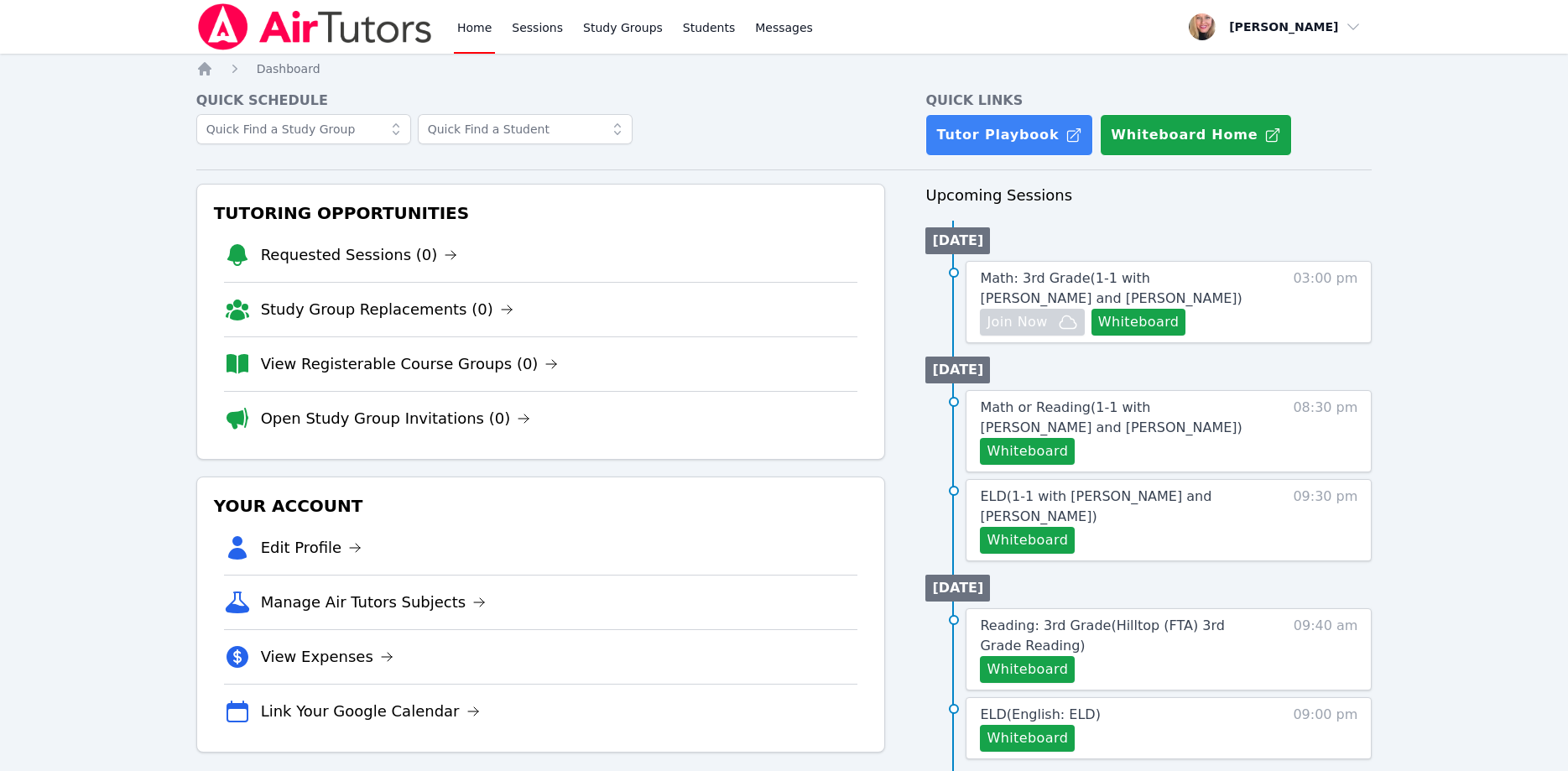
scroll to position [172, 0]
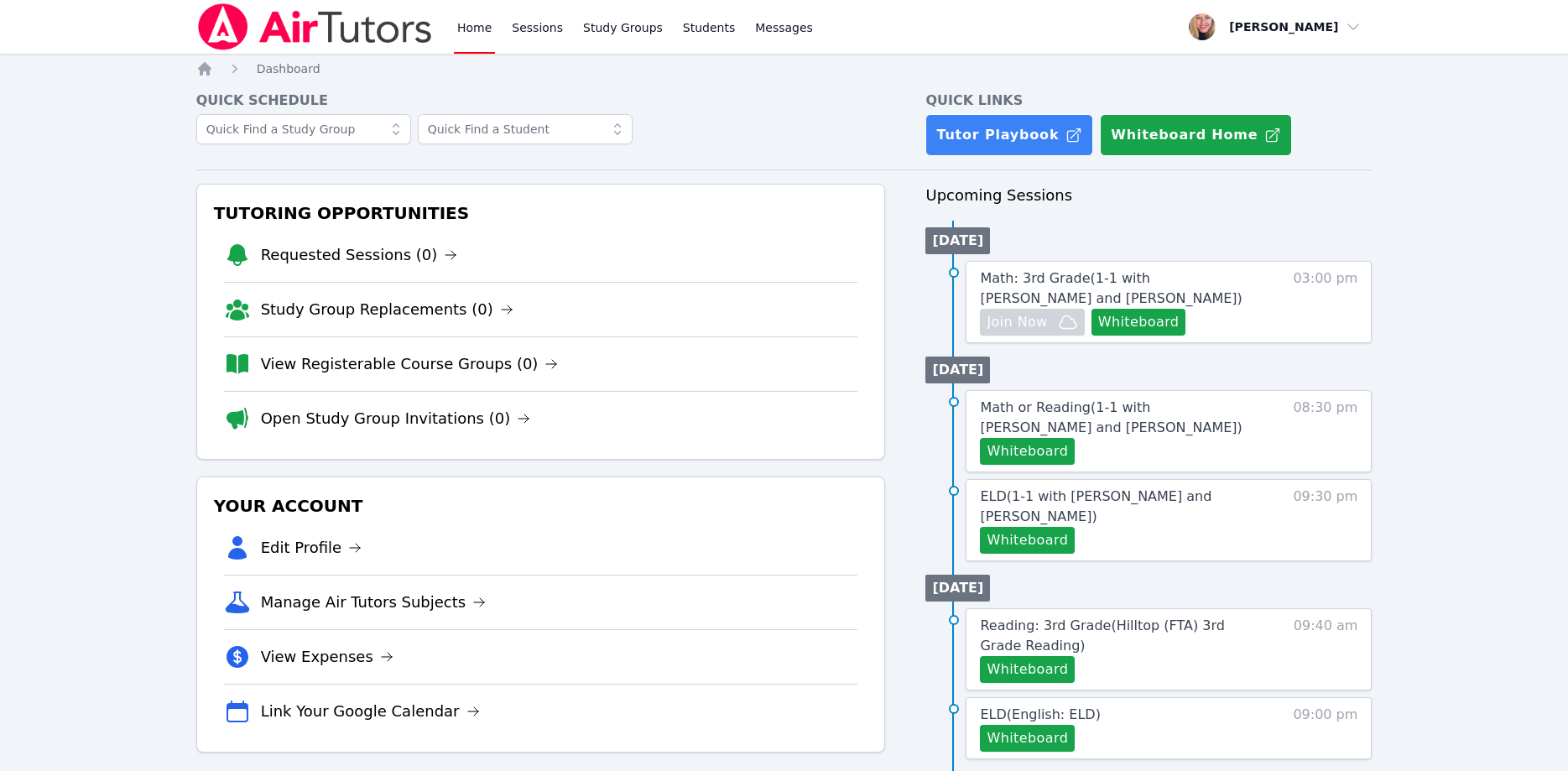
scroll to position [172, 0]
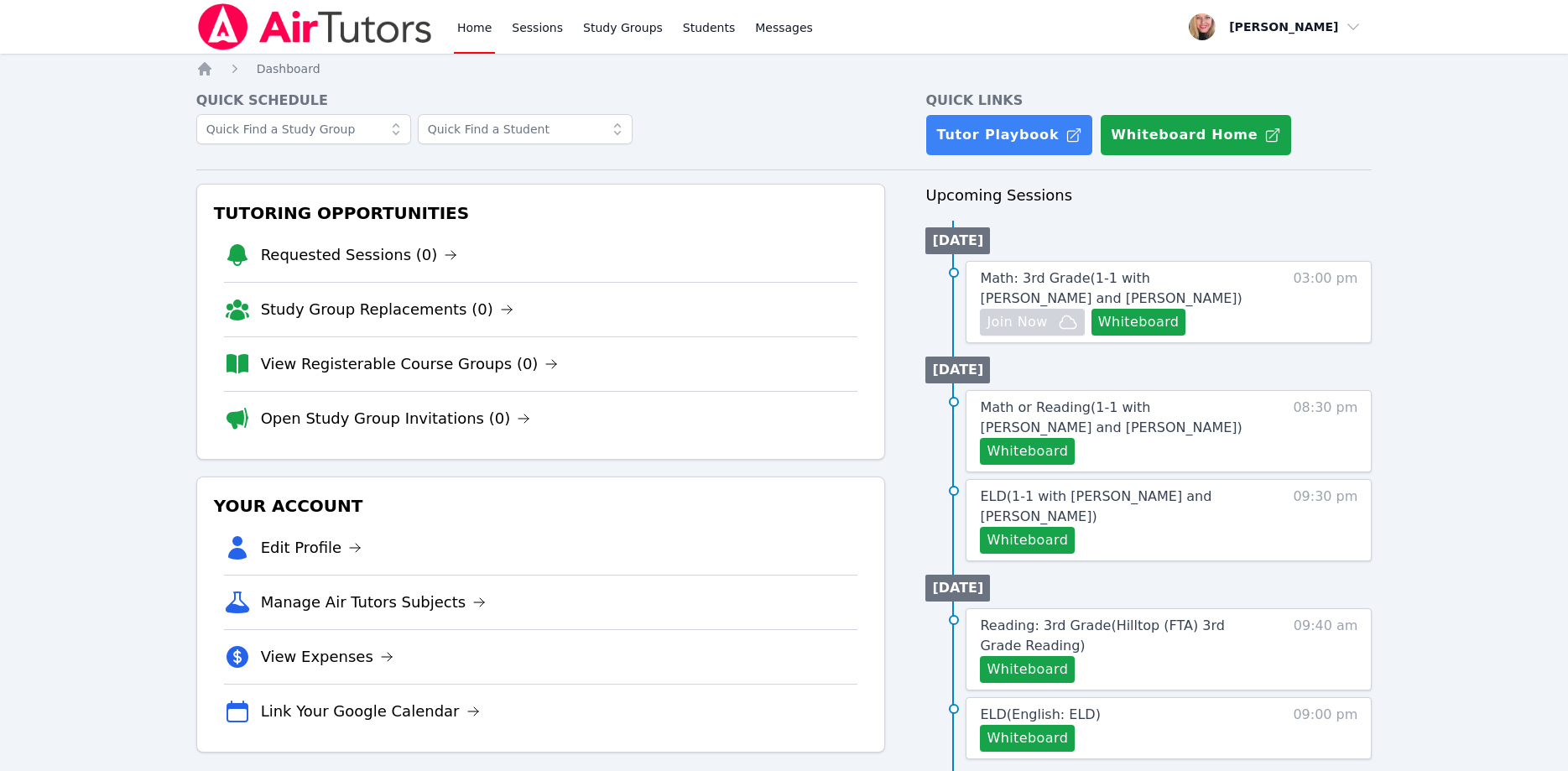
scroll to position [172, 0]
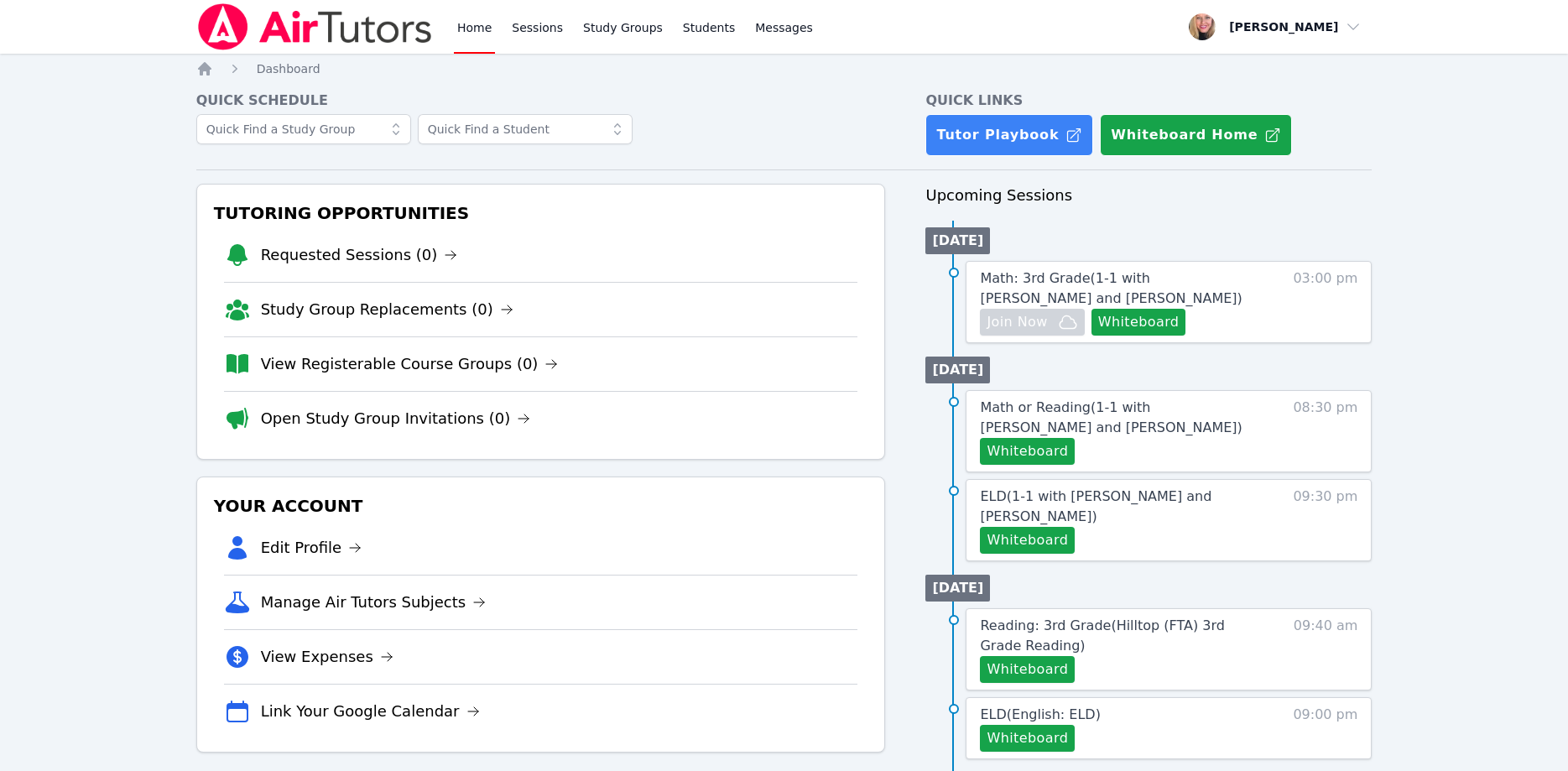
scroll to position [172, 0]
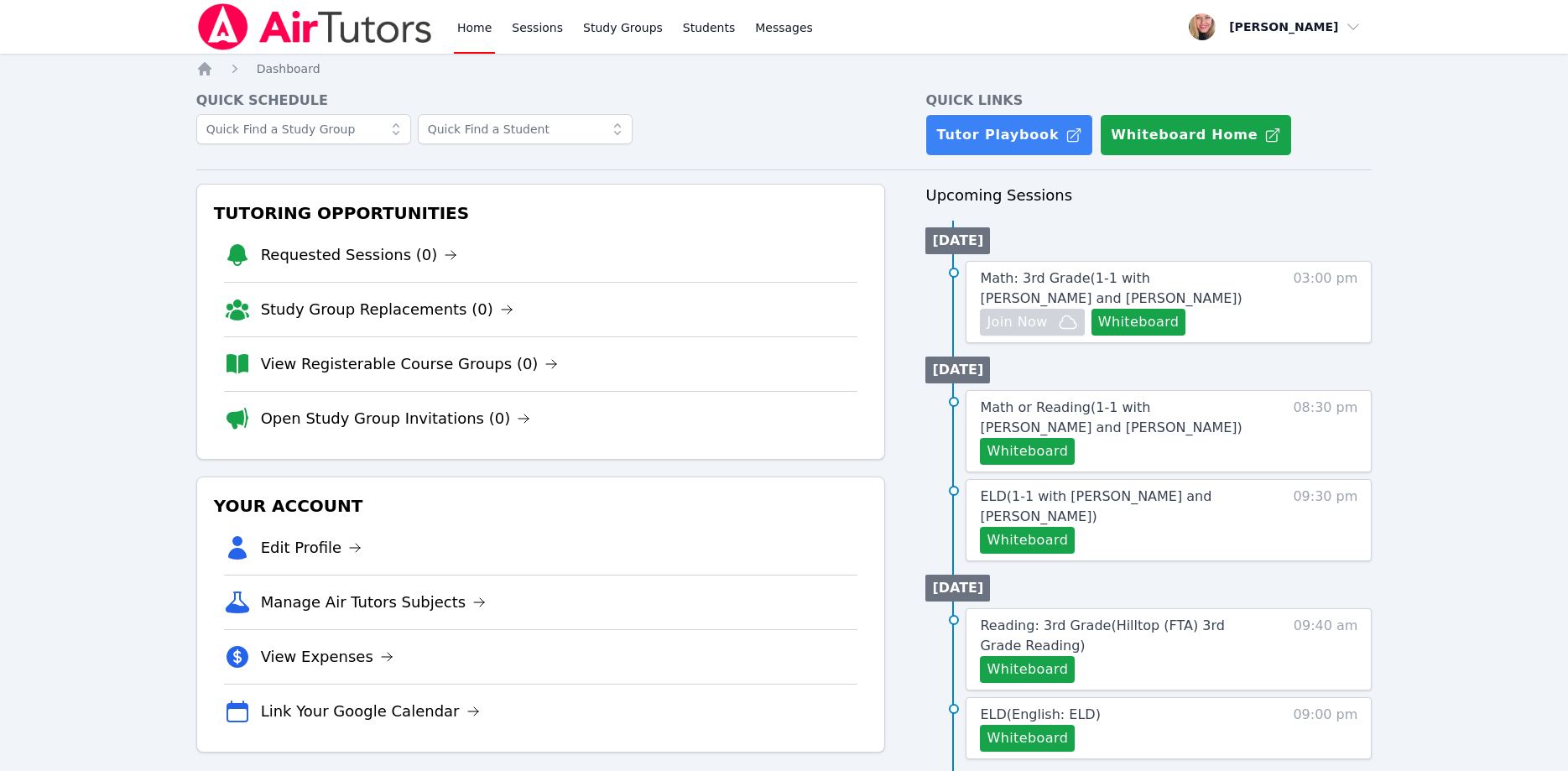
scroll to position [172, 0]
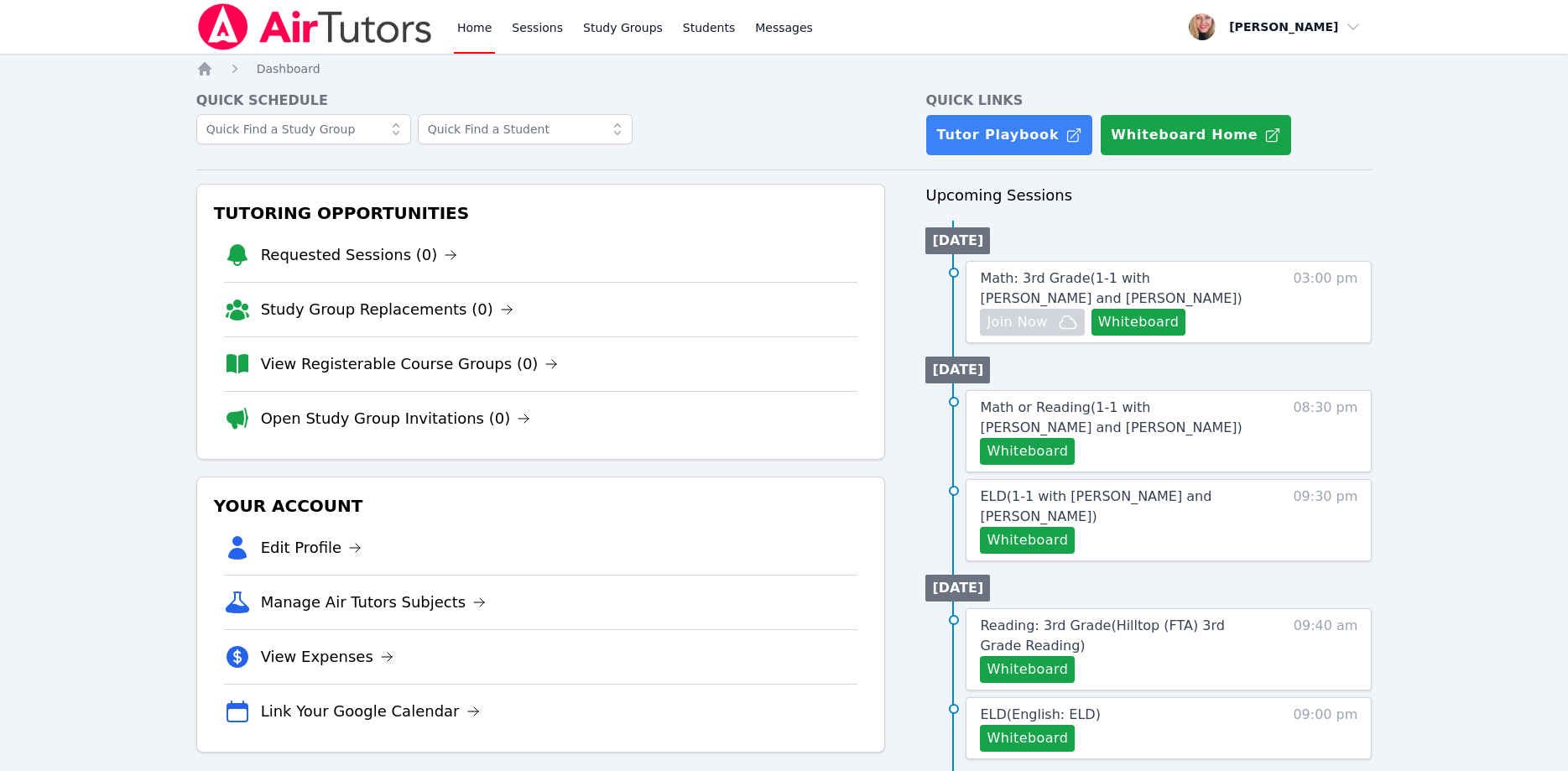
scroll to position [172, 0]
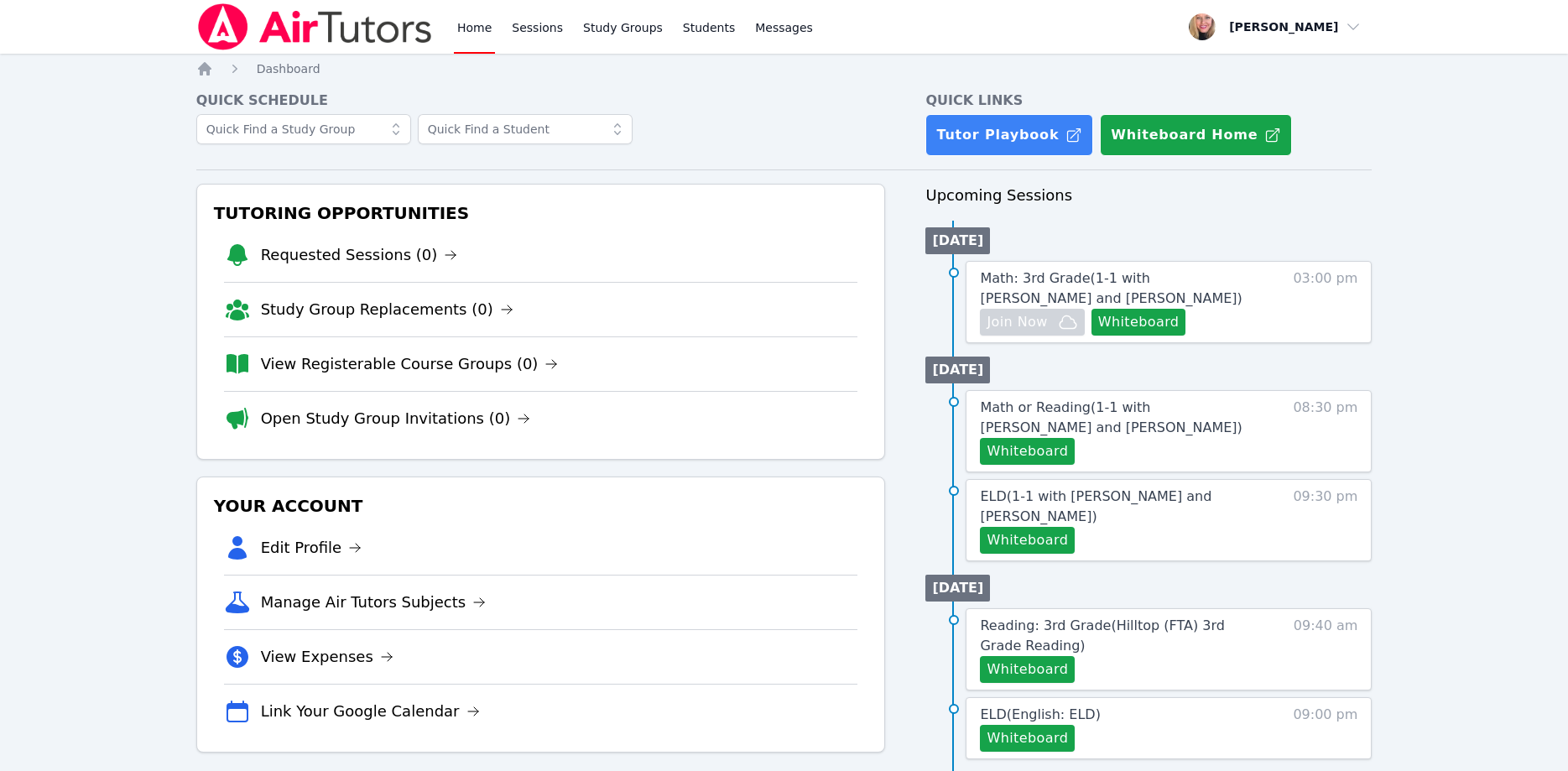
scroll to position [172, 0]
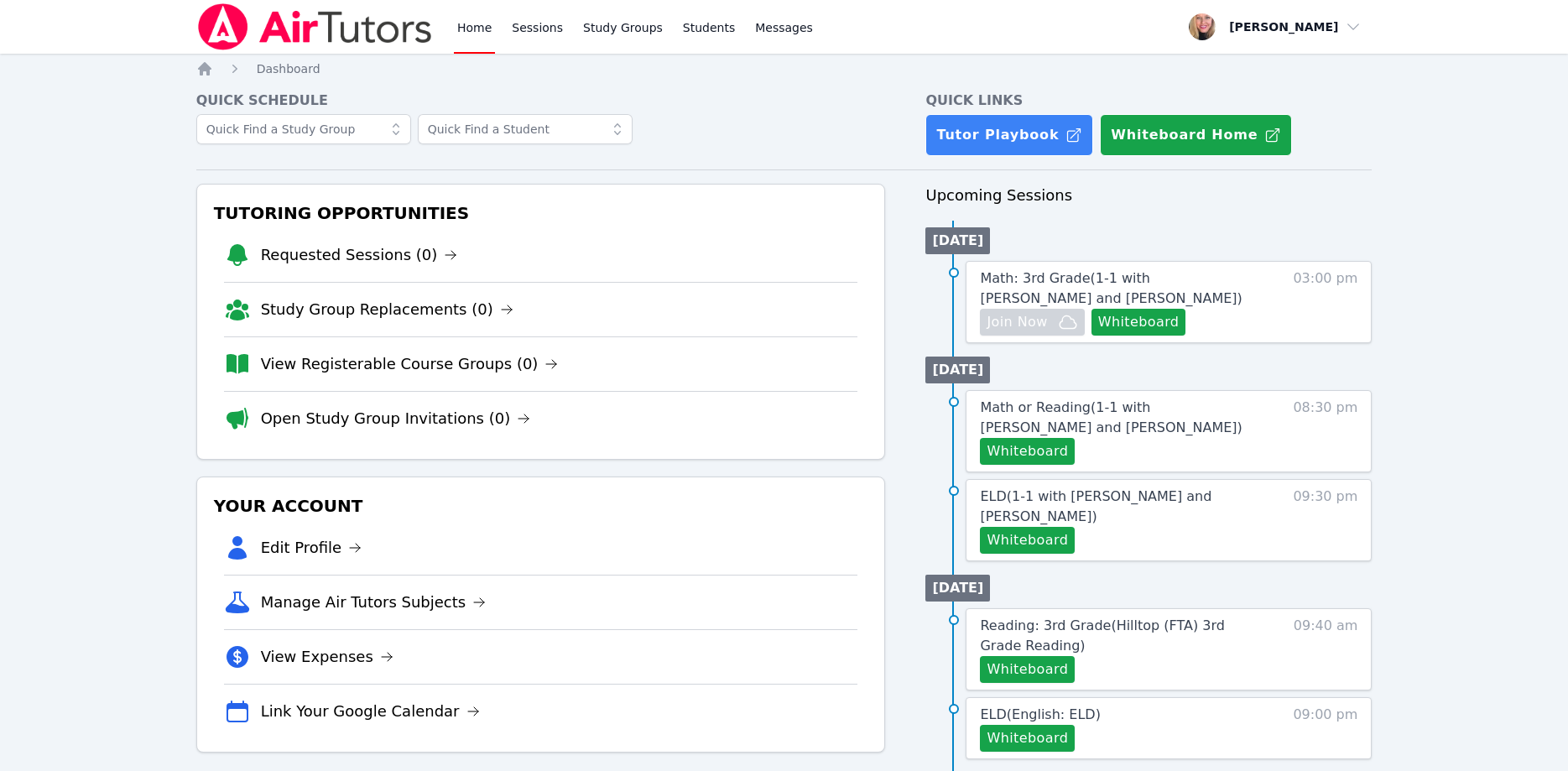
scroll to position [172, 0]
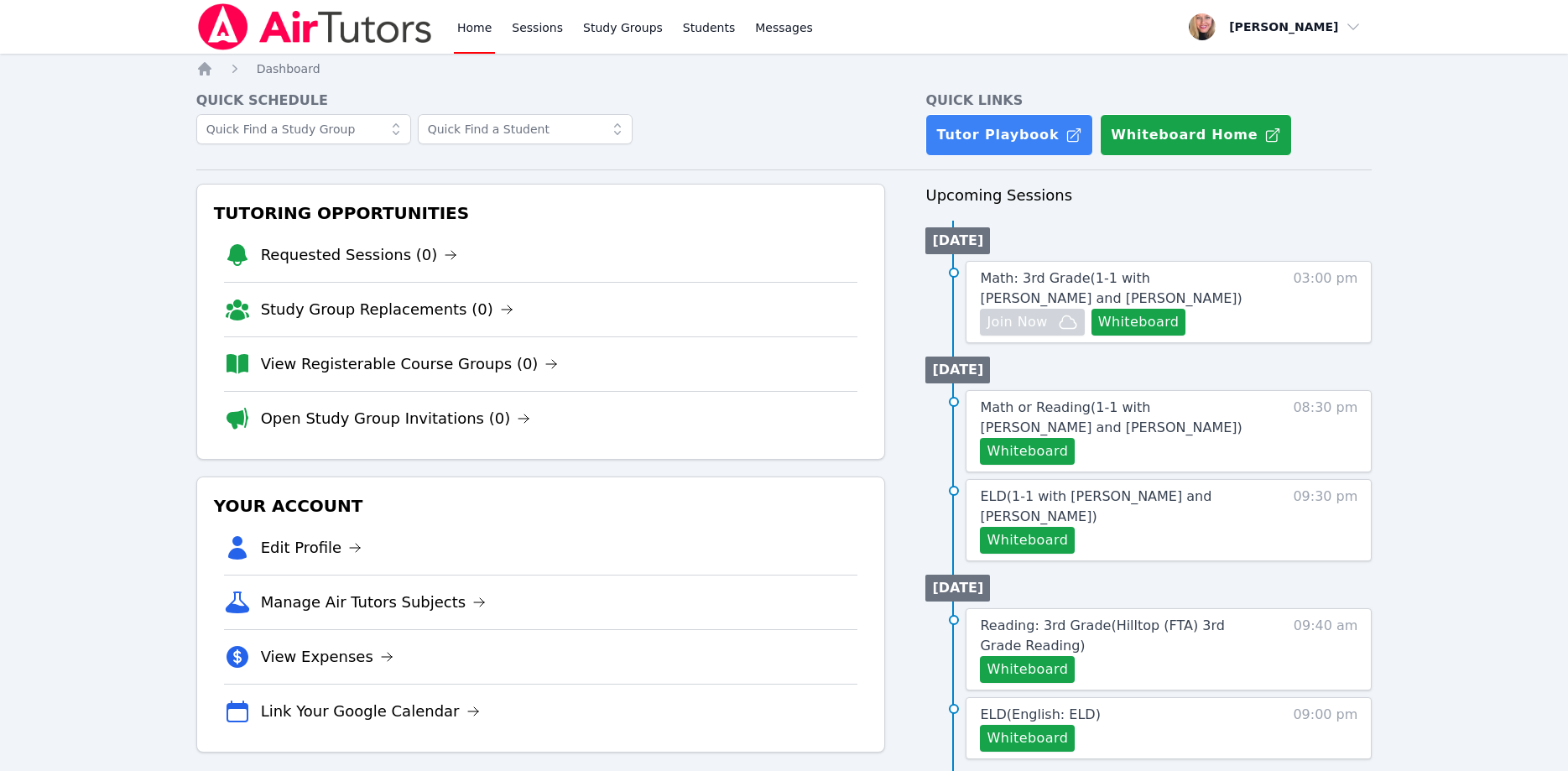
scroll to position [172, 0]
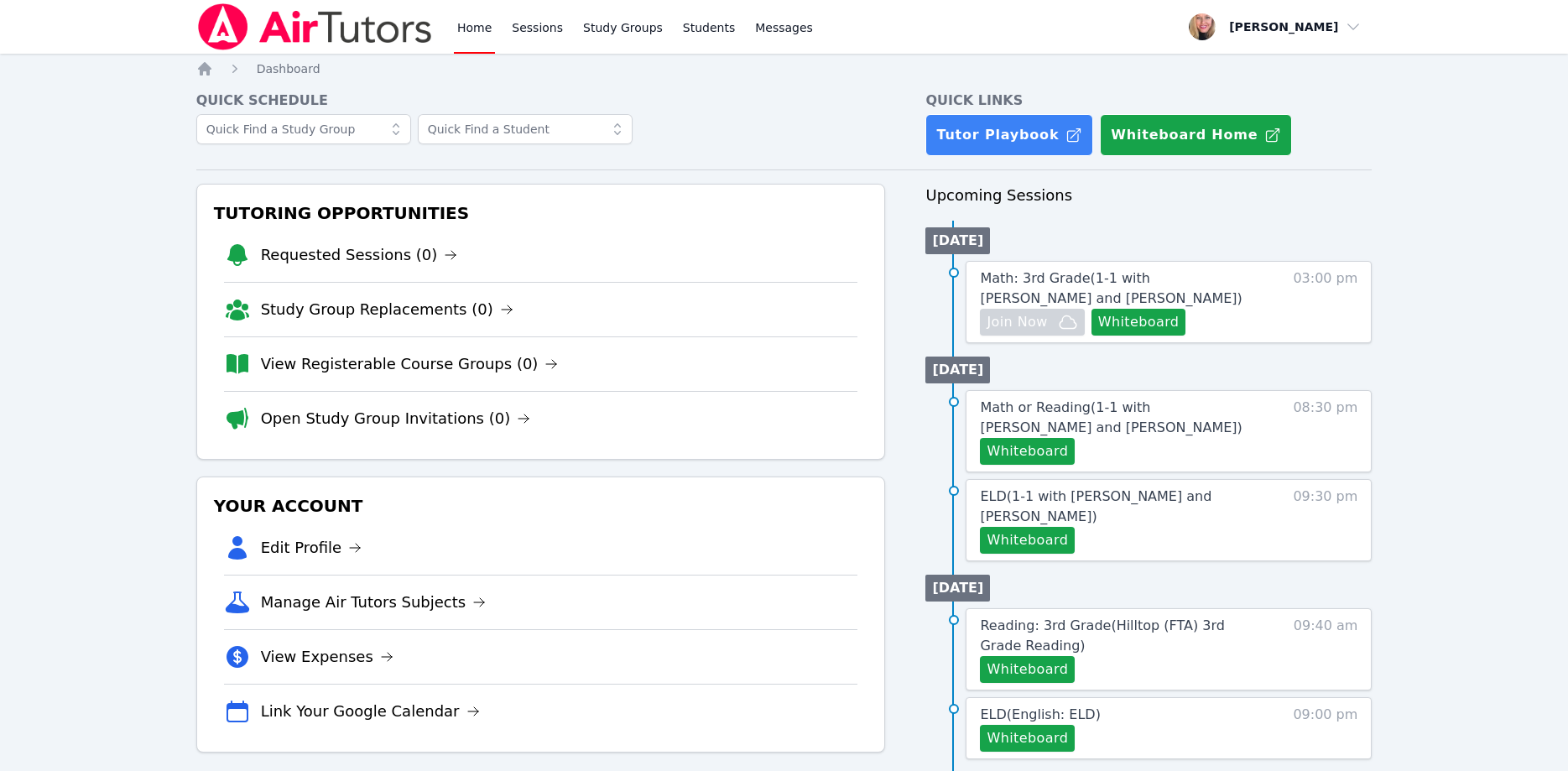
scroll to position [172, 0]
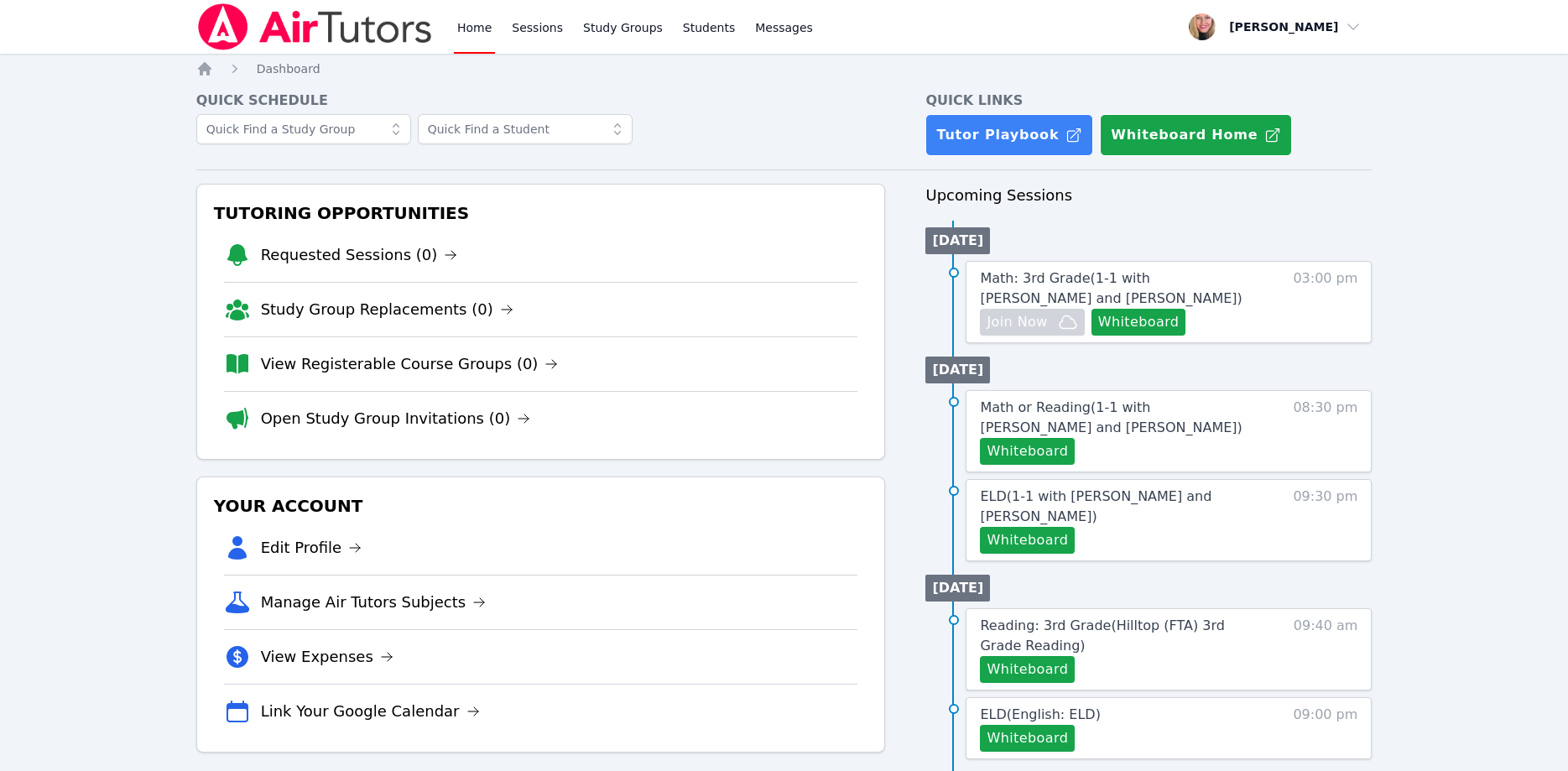
scroll to position [172, 0]
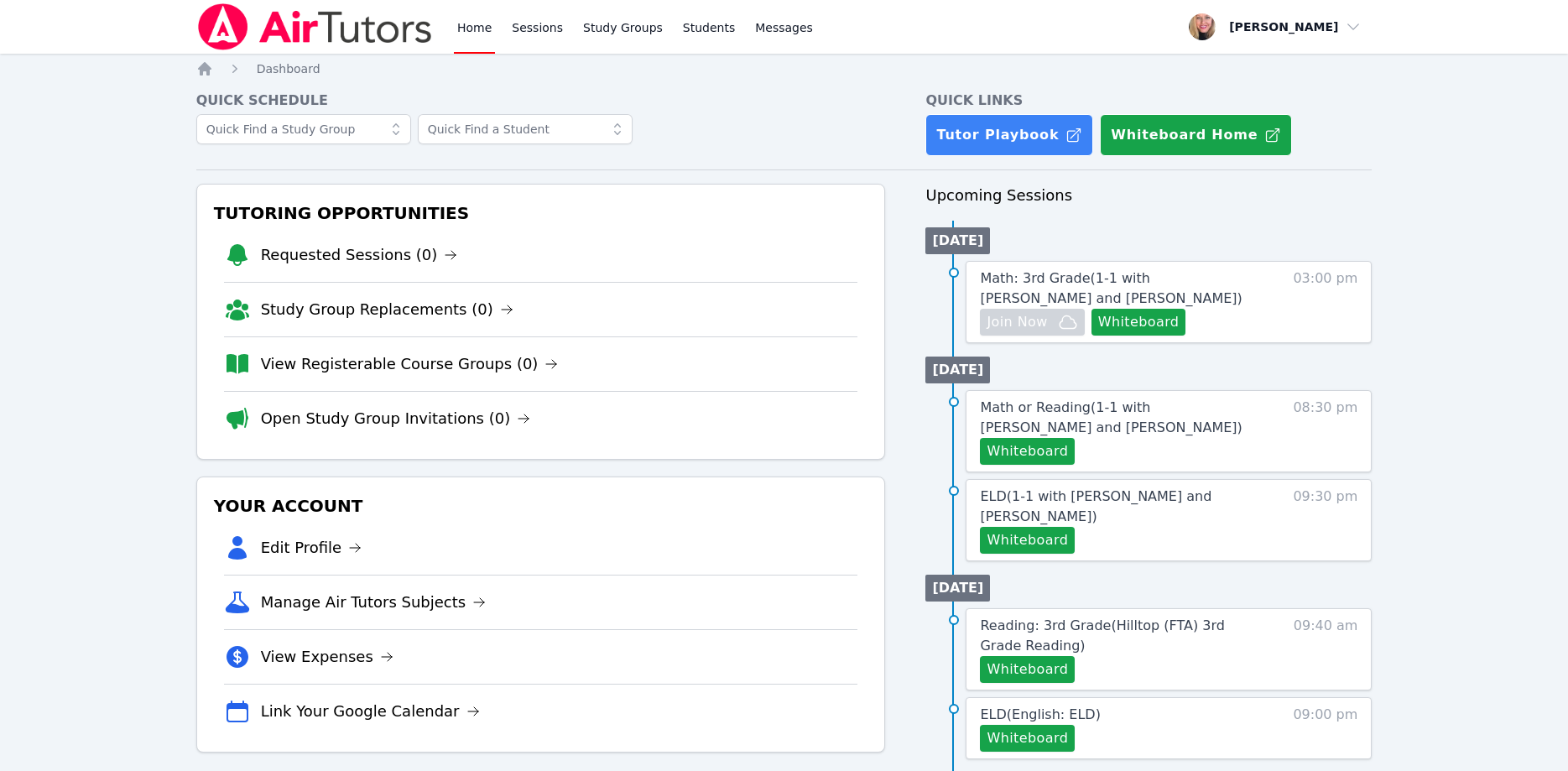
scroll to position [172, 0]
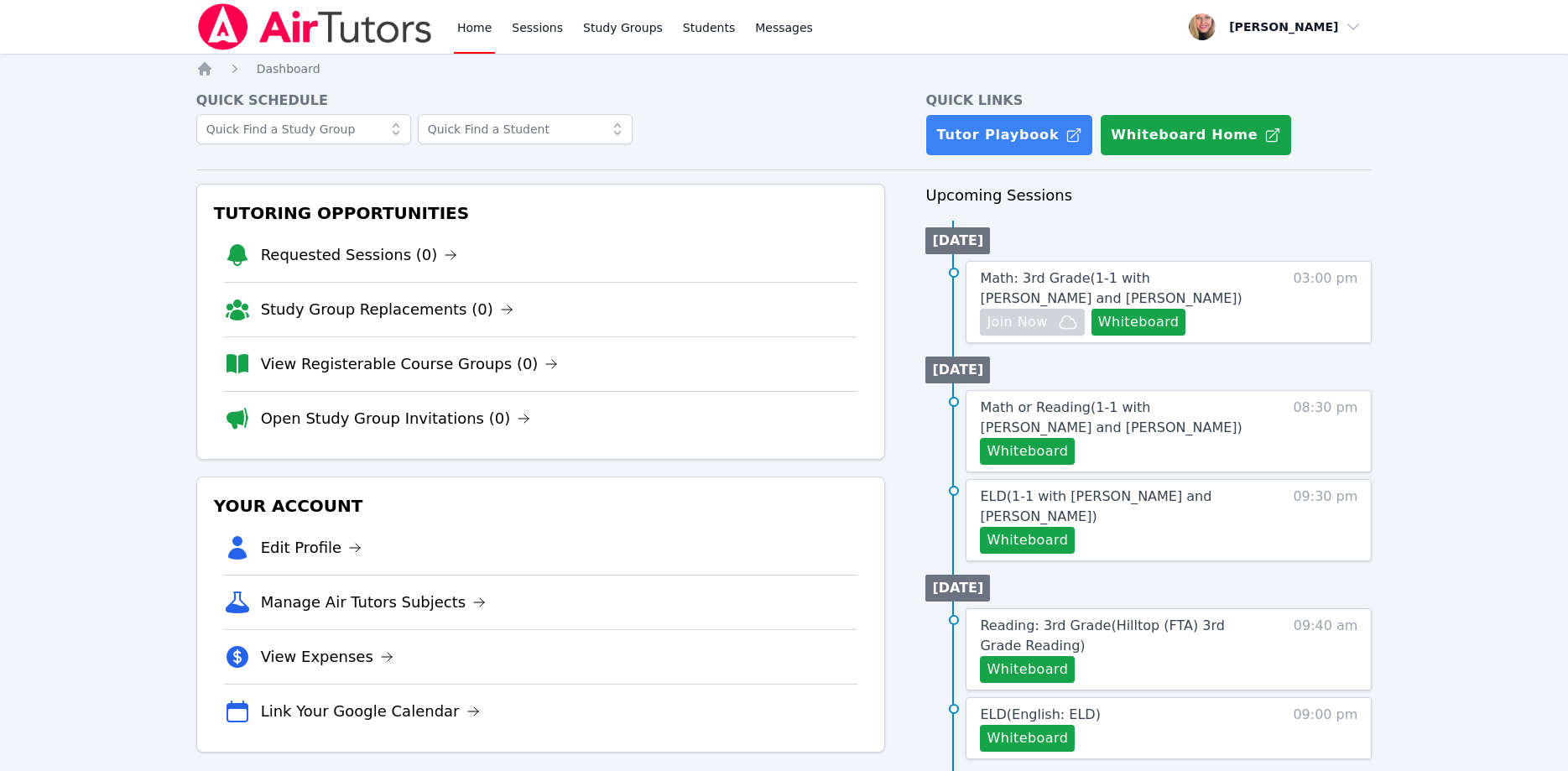
scroll to position [172, 0]
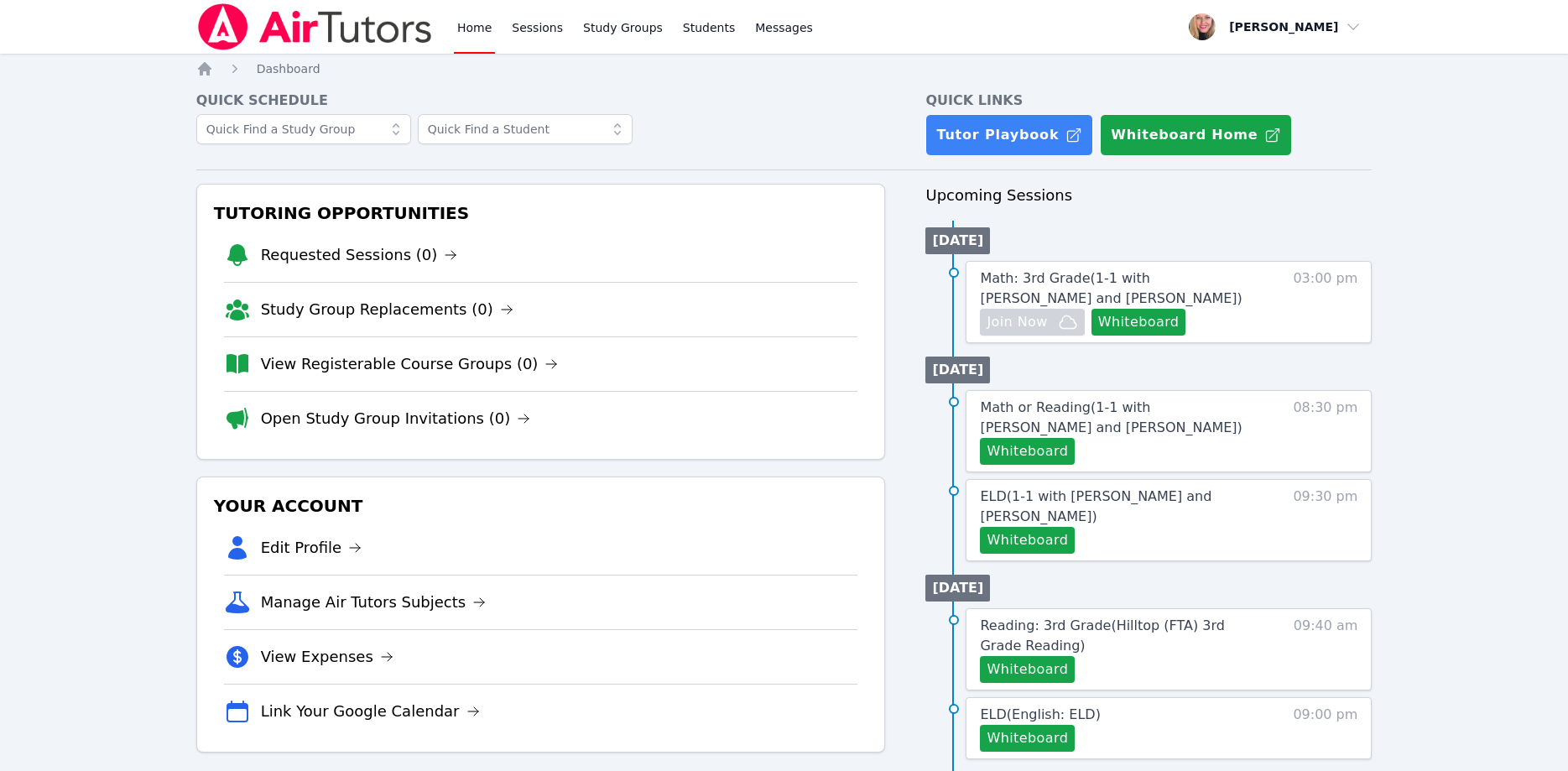
scroll to position [172, 0]
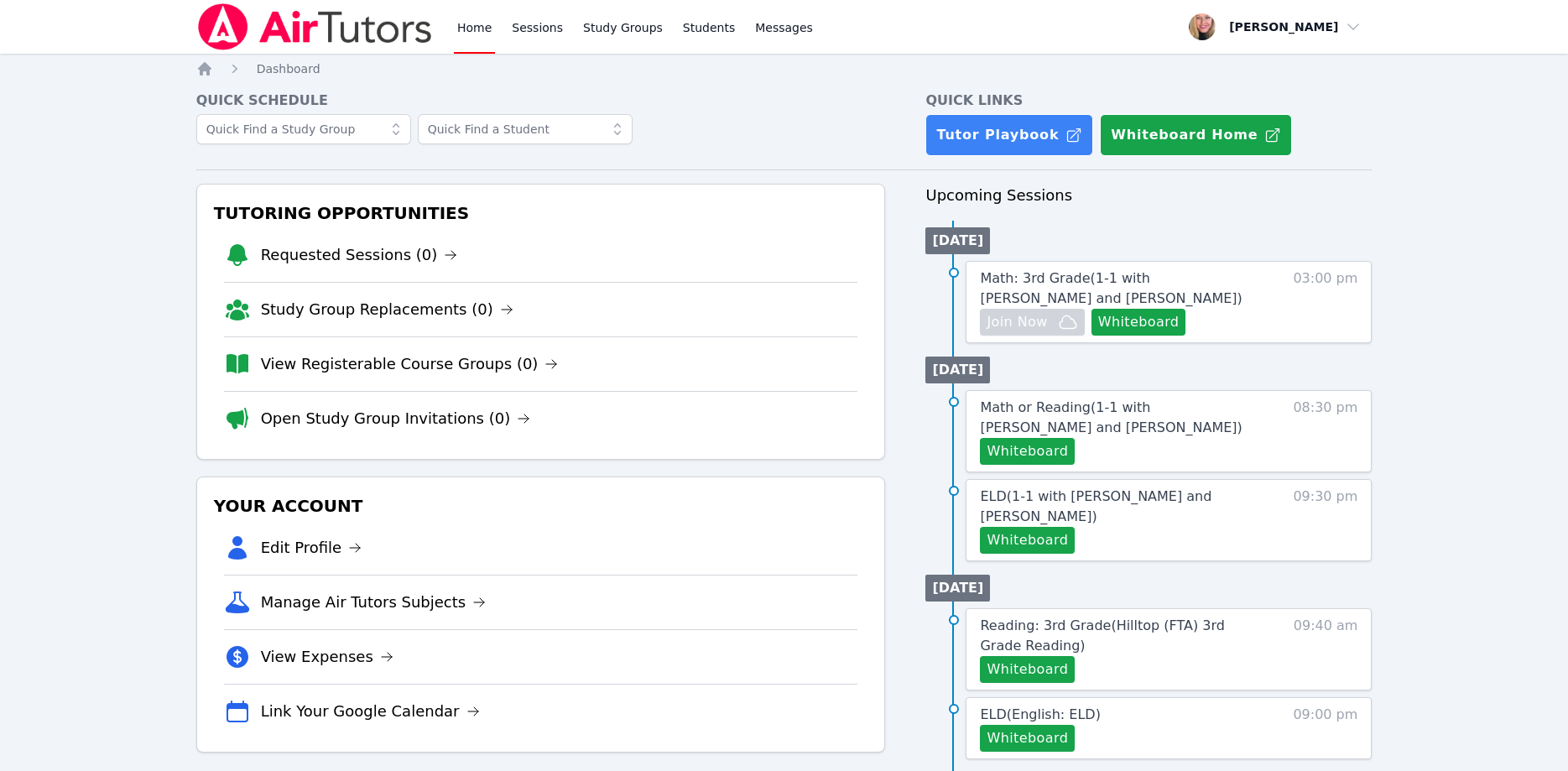
scroll to position [172, 0]
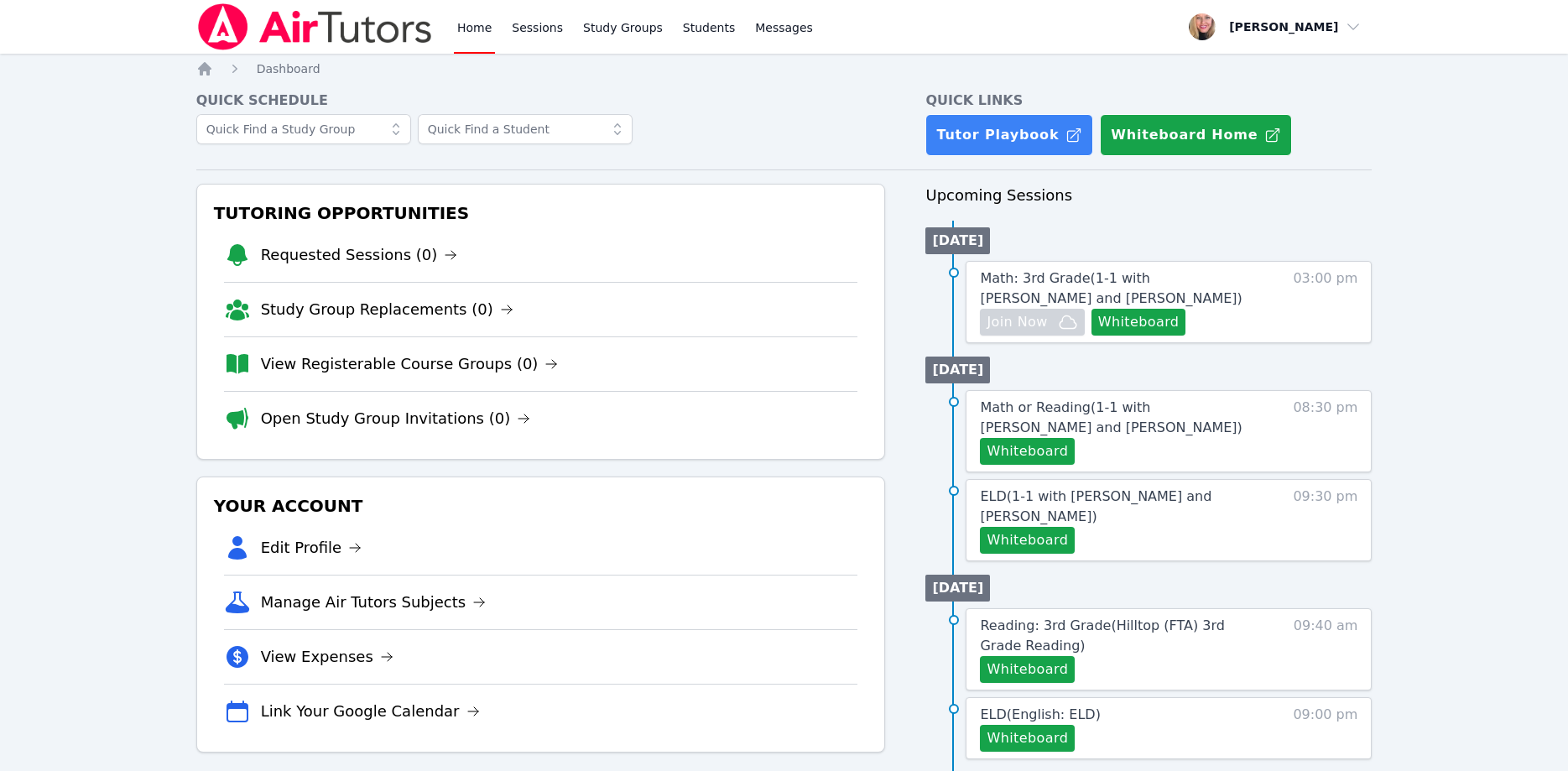
scroll to position [172, 0]
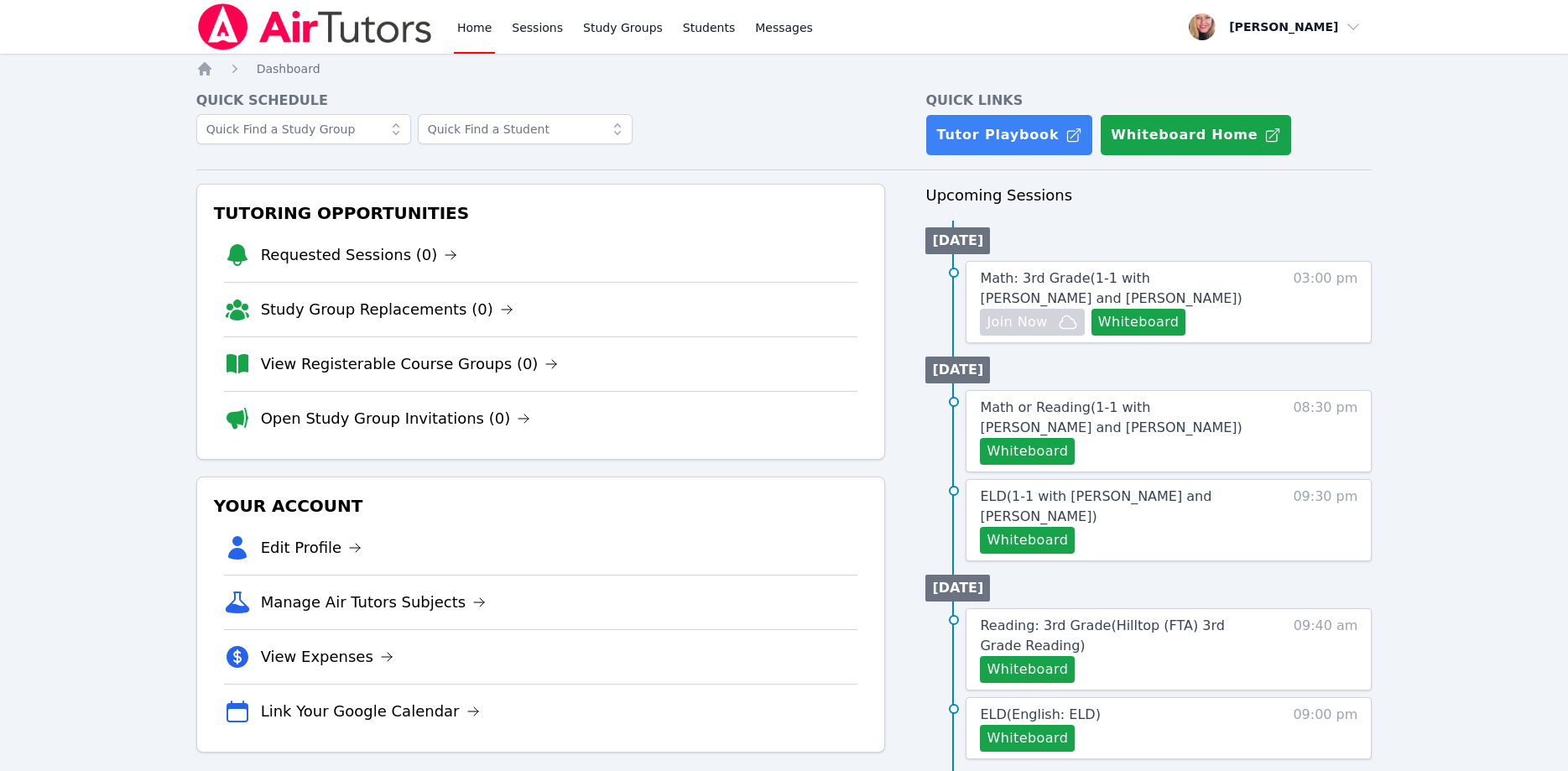
scroll to position [172, 0]
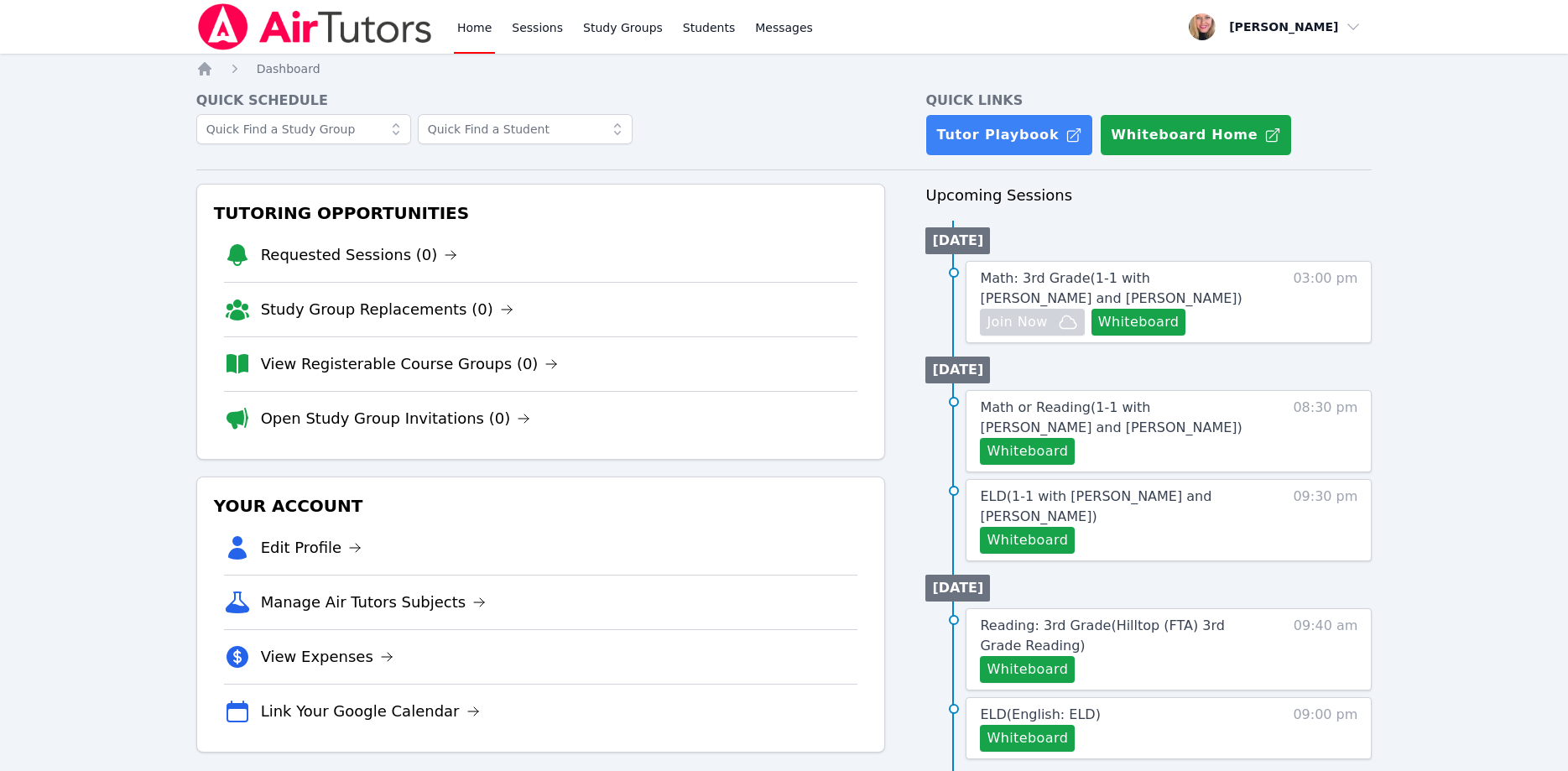
scroll to position [172, 0]
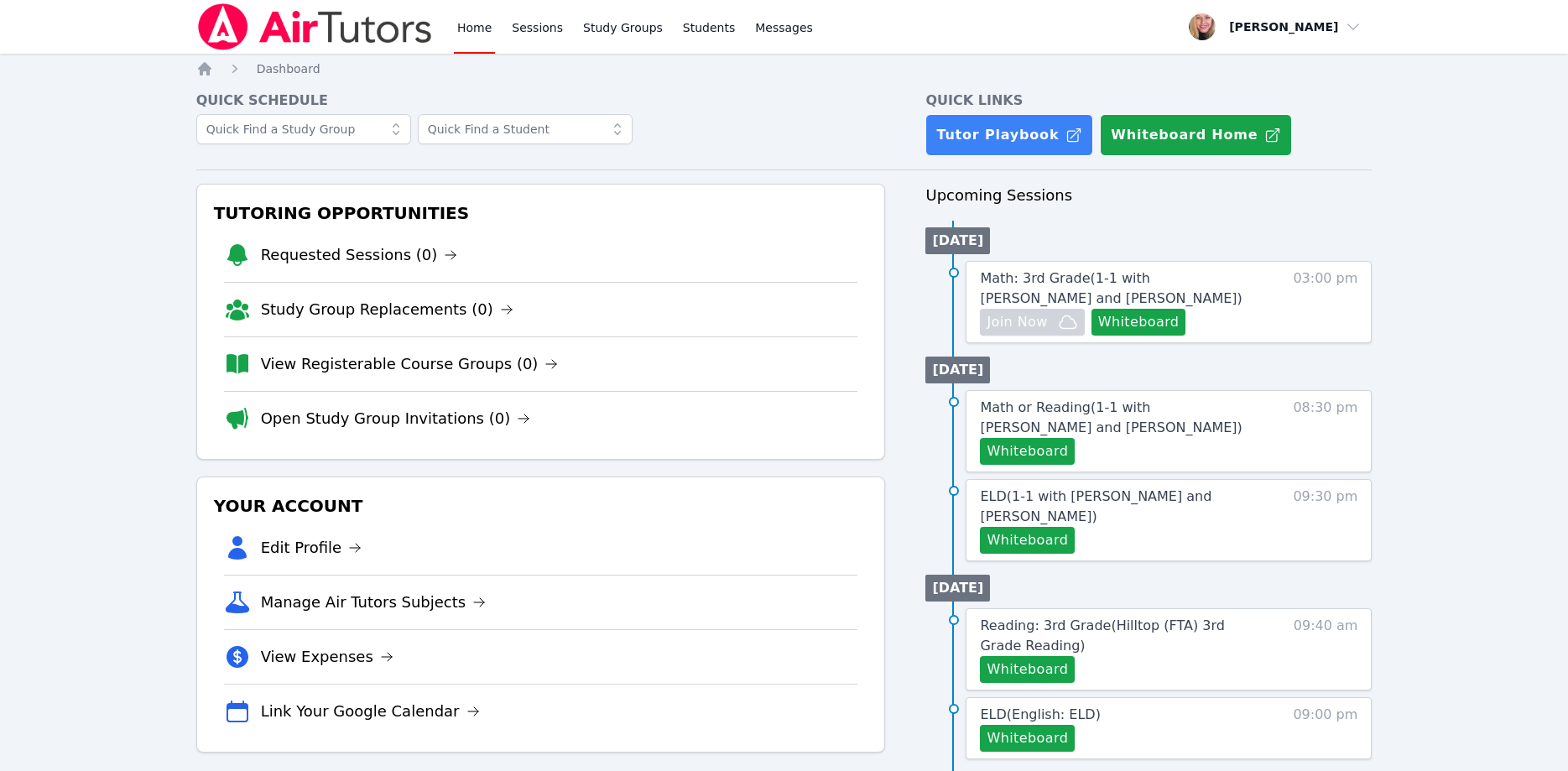
scroll to position [172, 0]
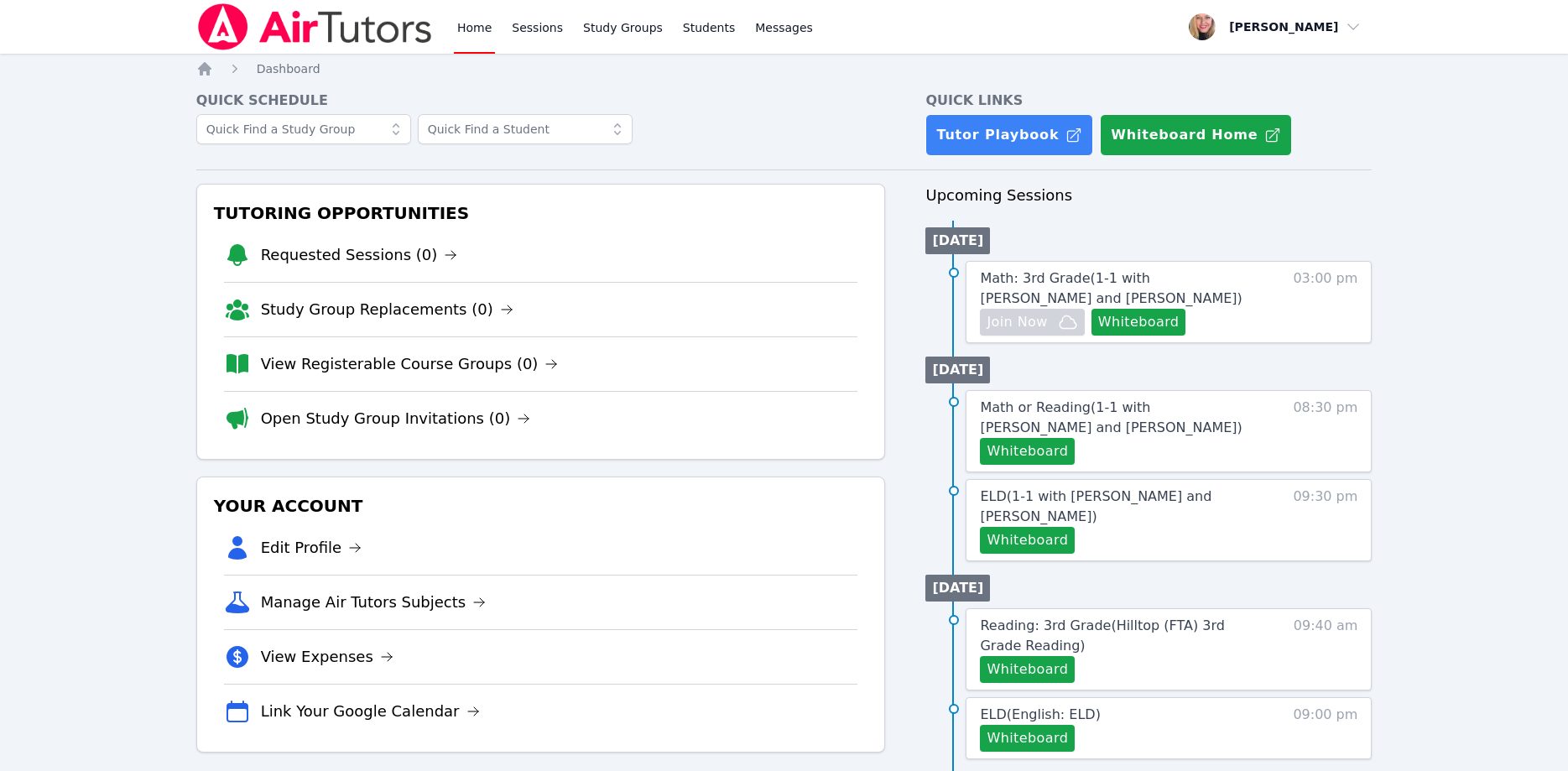
scroll to position [172, 0]
